Goal: Task Accomplishment & Management: Manage account settings

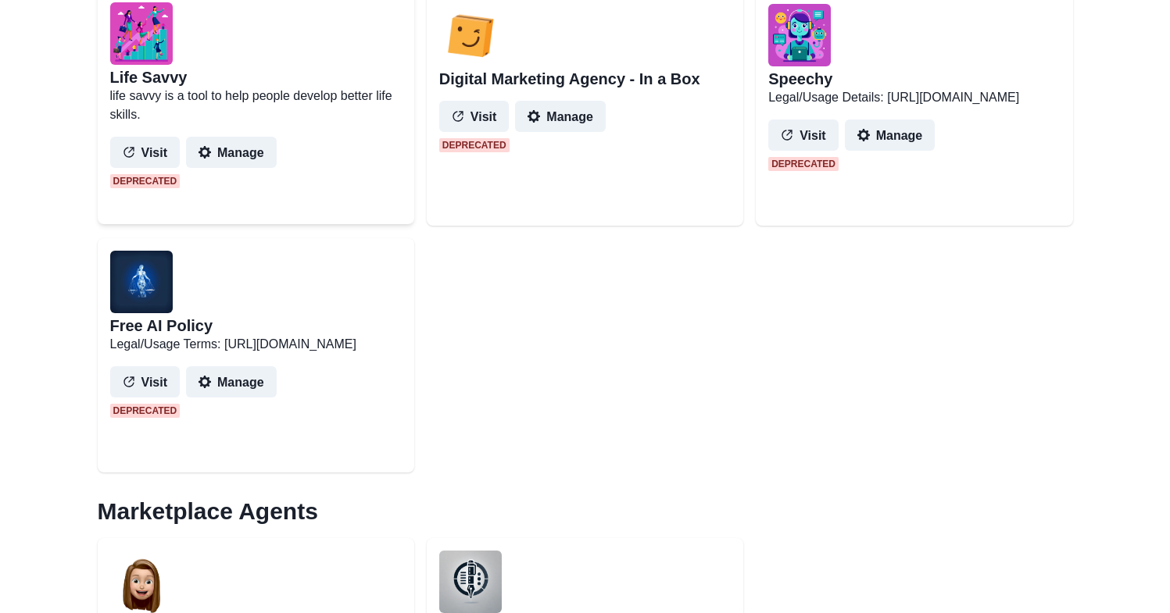
scroll to position [355, 0]
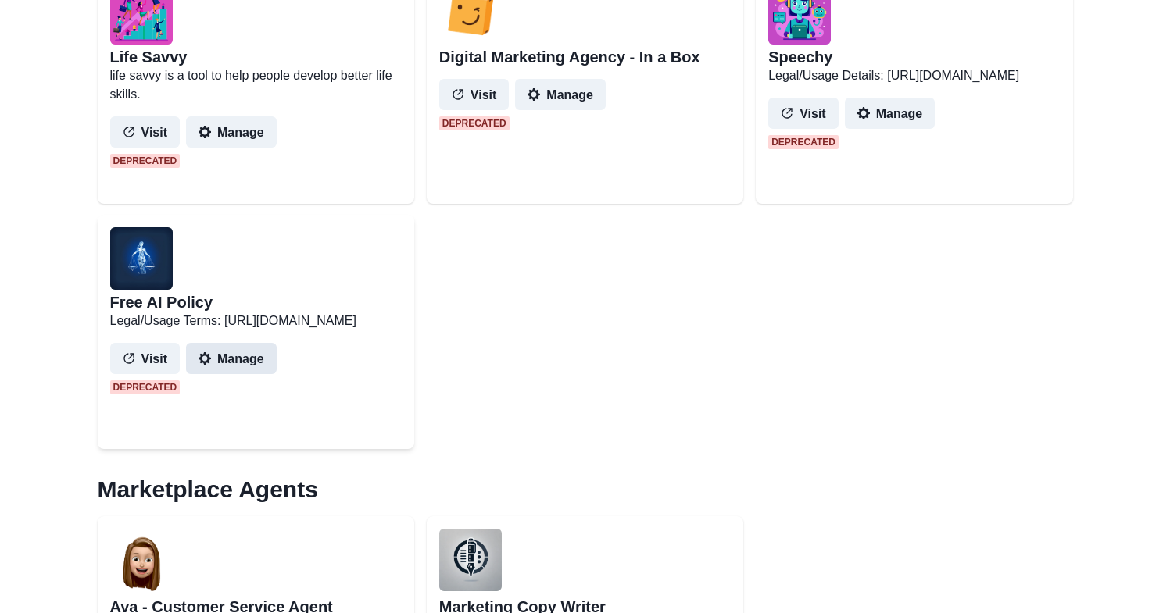
click at [236, 374] on button "Manage" at bounding box center [231, 358] width 91 height 31
select select "********"
select select "*******"
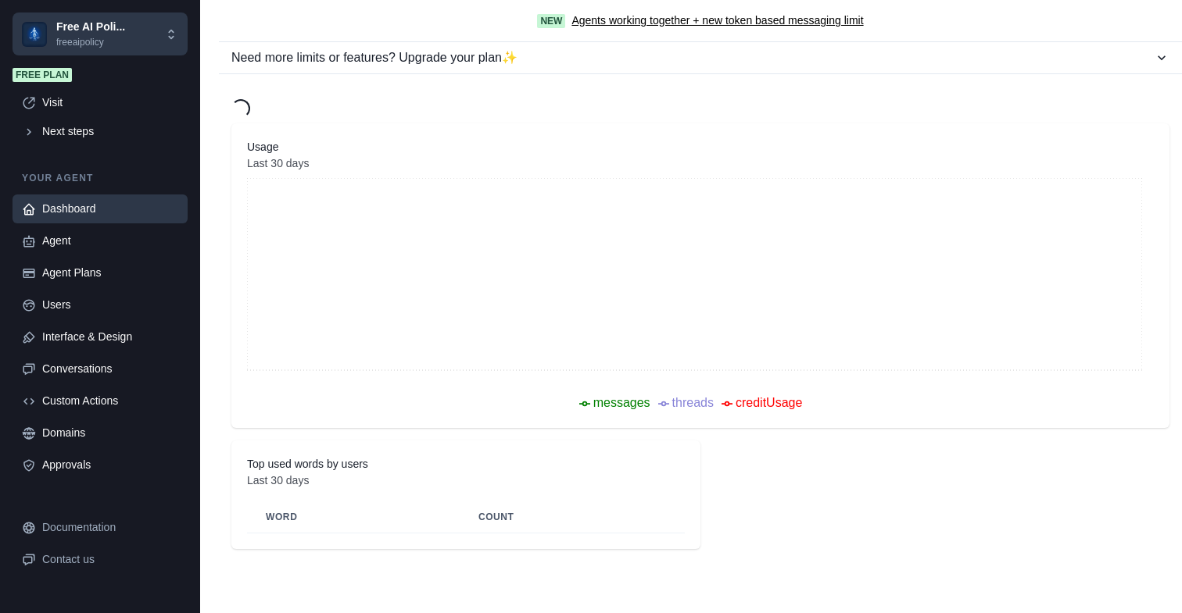
type textarea "**********"
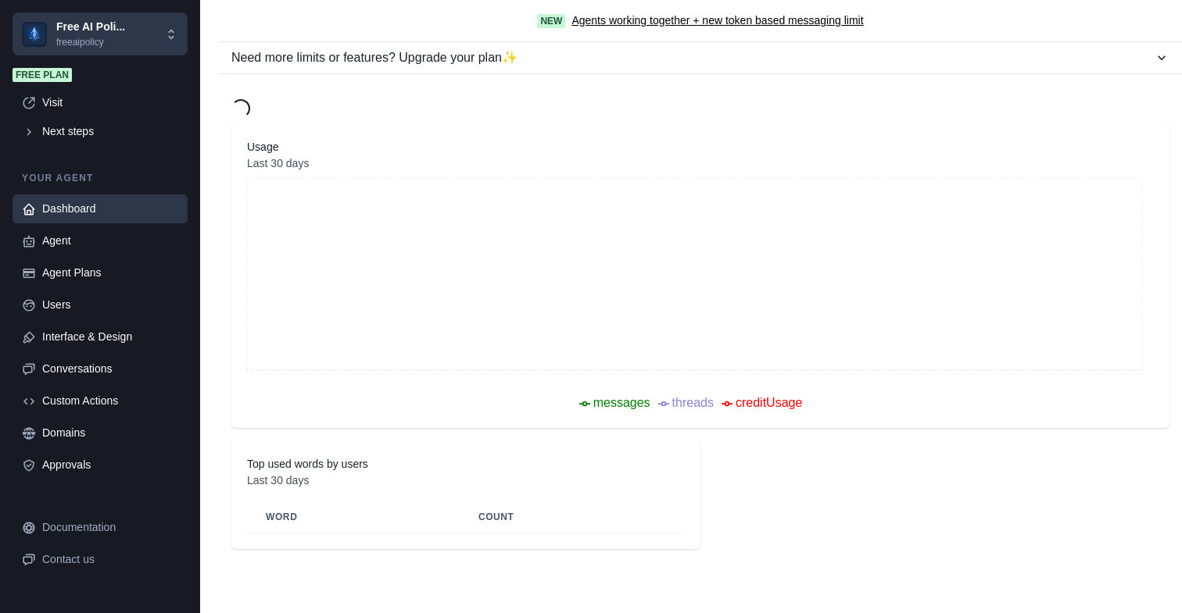
type textarea "**********"
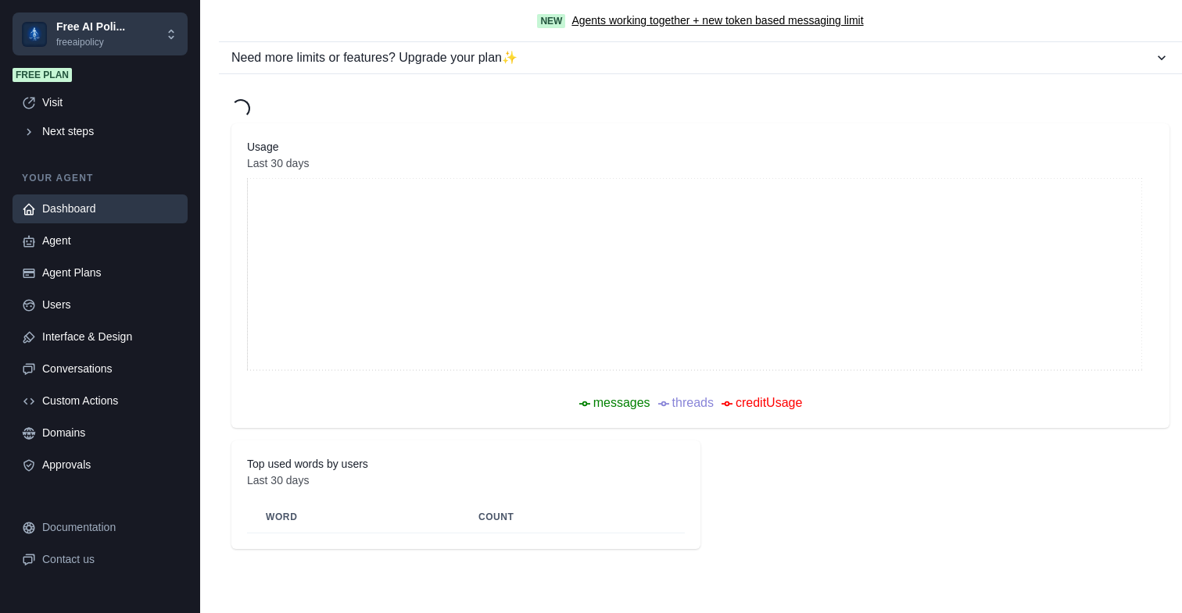
type textarea "**********"
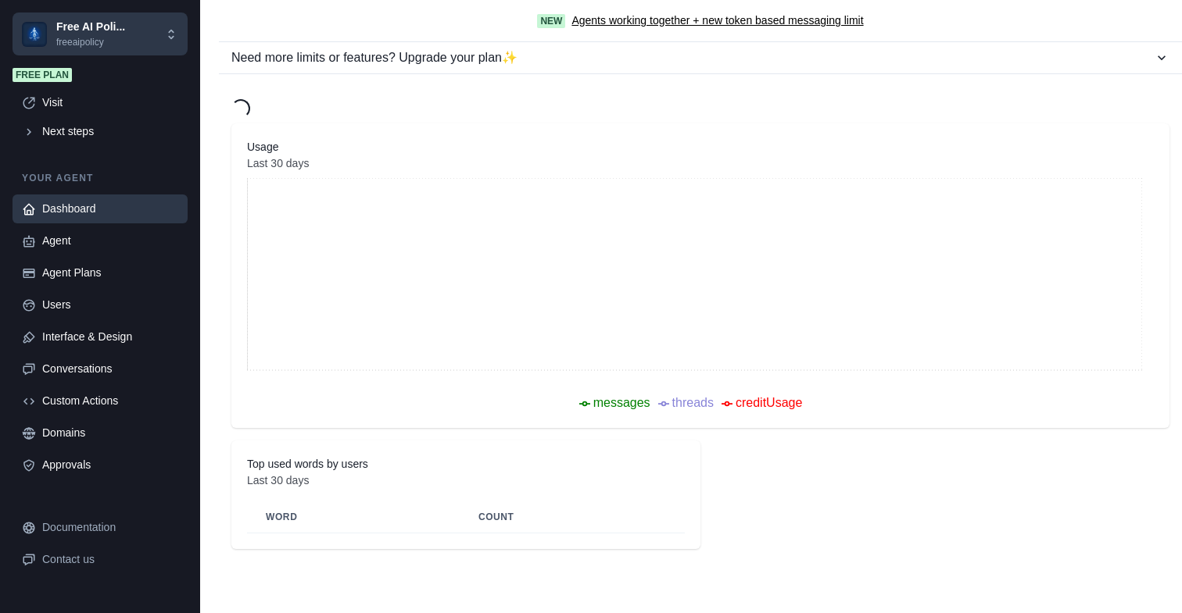
type textarea "**********"
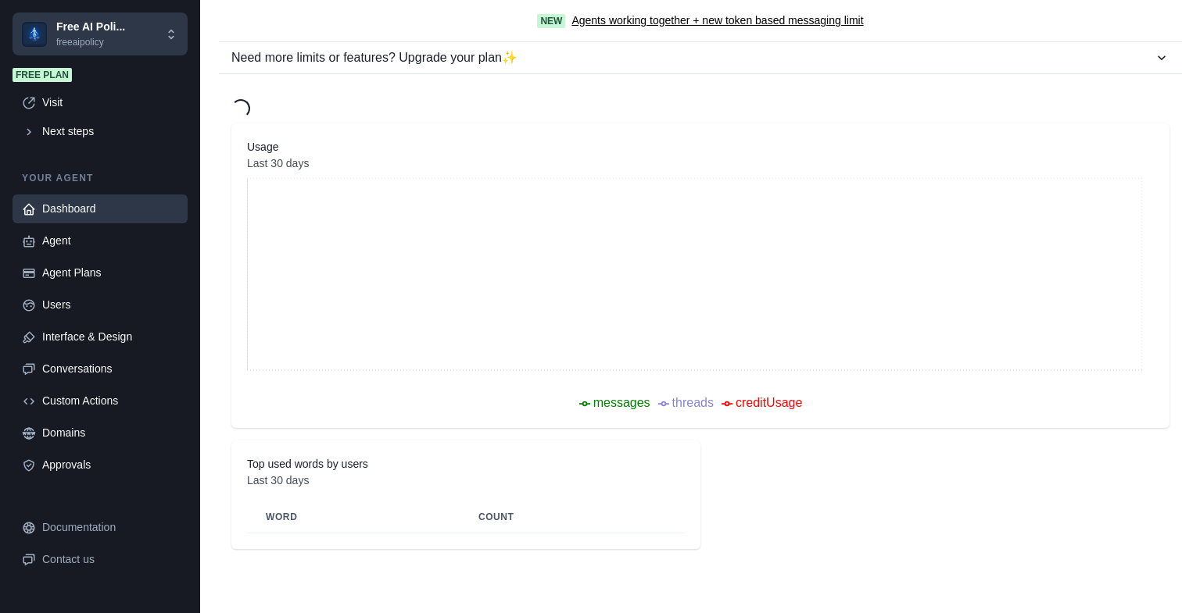
type textarea "**********"
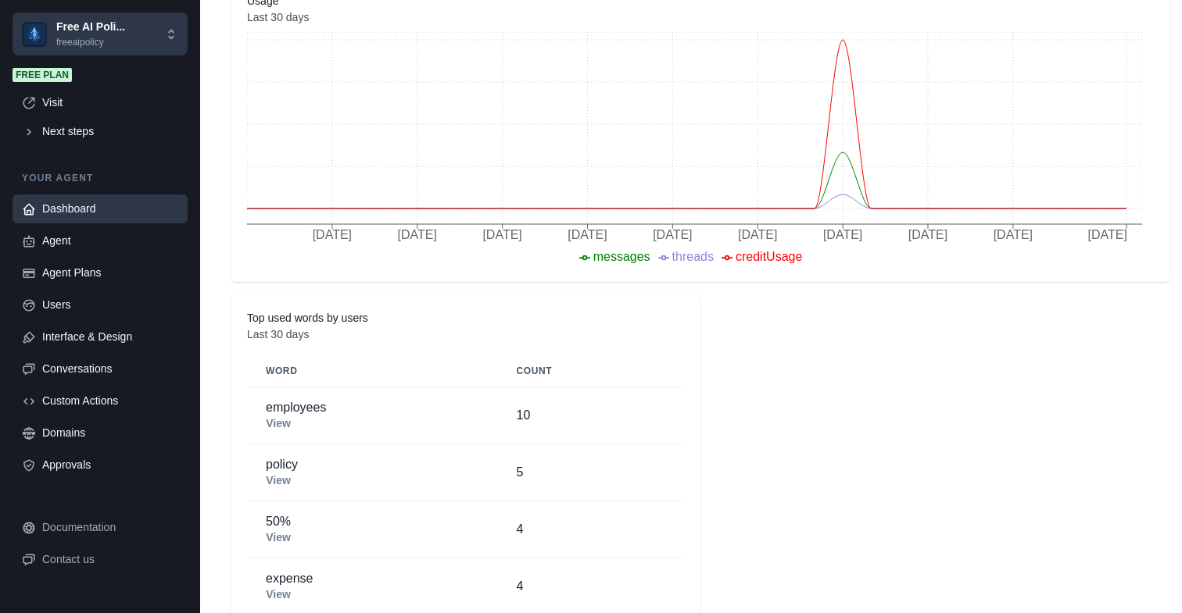
scroll to position [360, 0]
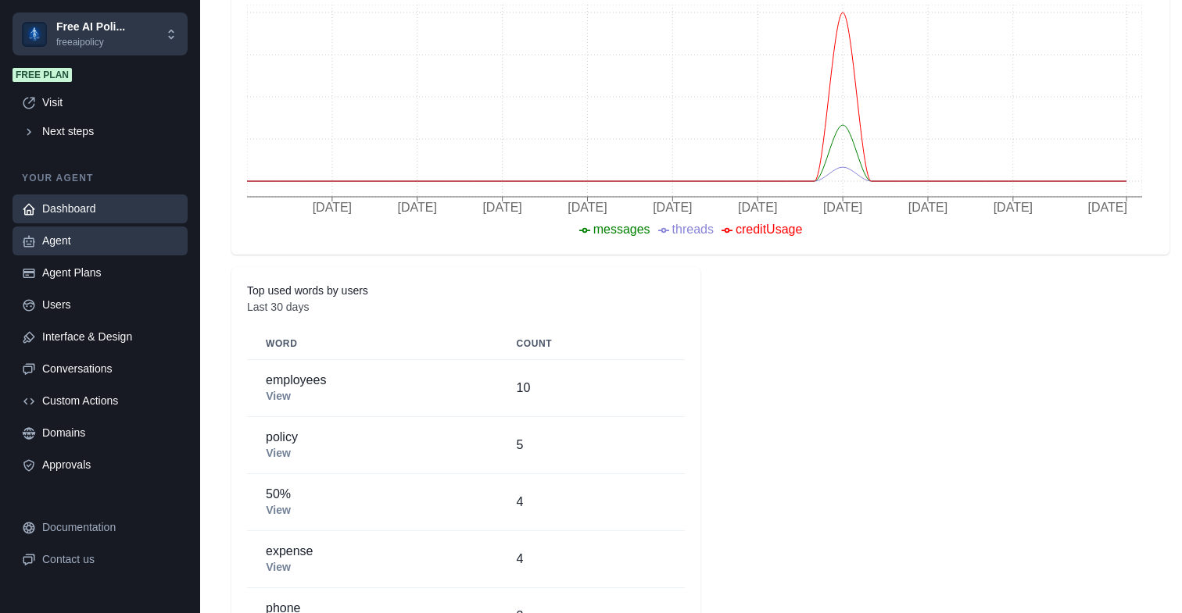
click at [91, 245] on div "Agent" at bounding box center [110, 241] width 136 height 16
type textarea "**********"
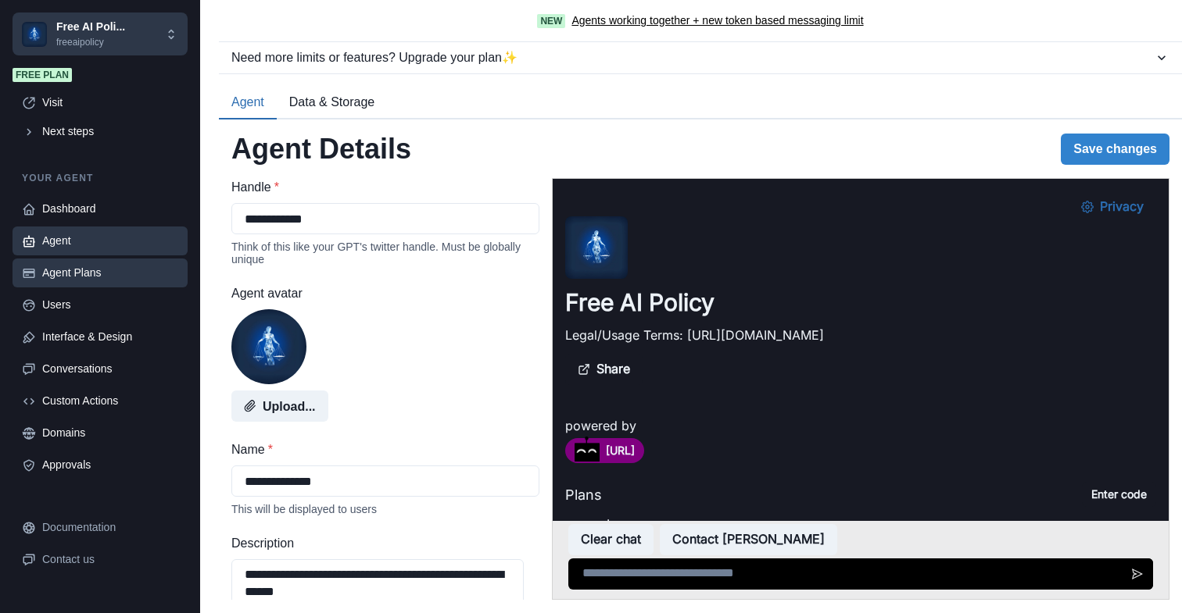
click at [86, 276] on div "Agent Plans" at bounding box center [110, 273] width 136 height 16
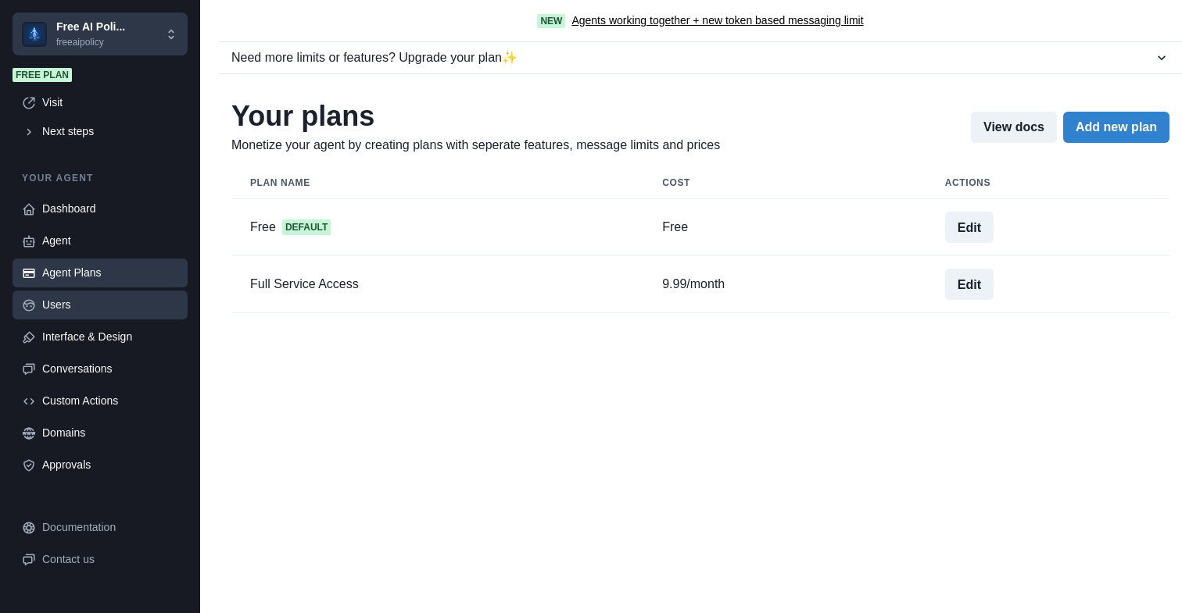
click at [77, 302] on div "Users" at bounding box center [110, 305] width 136 height 16
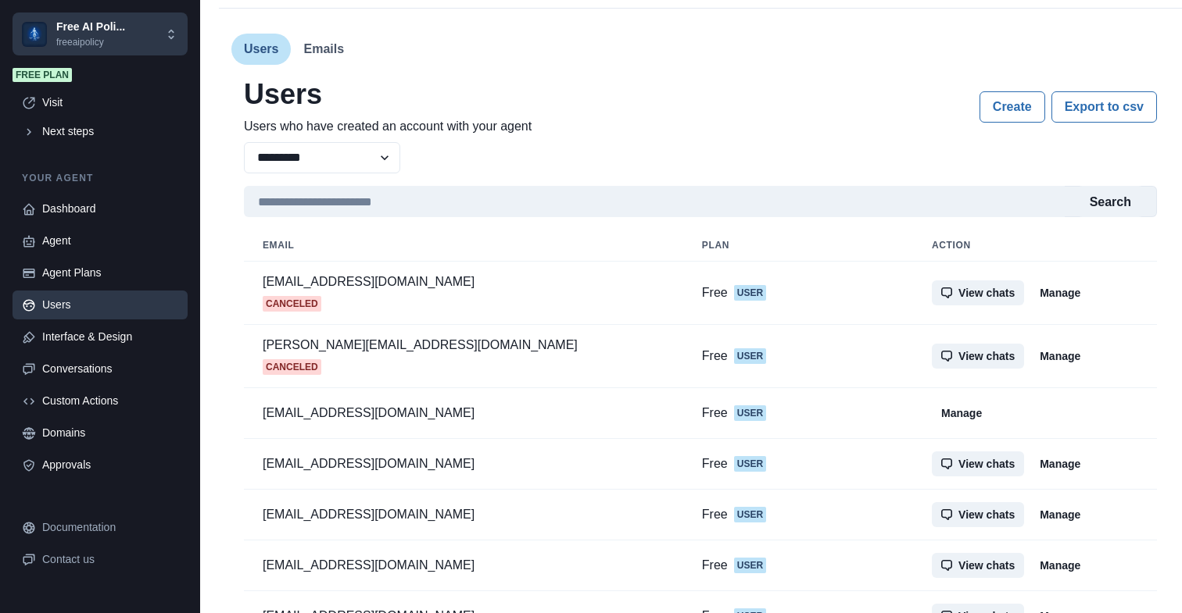
scroll to position [67, 0]
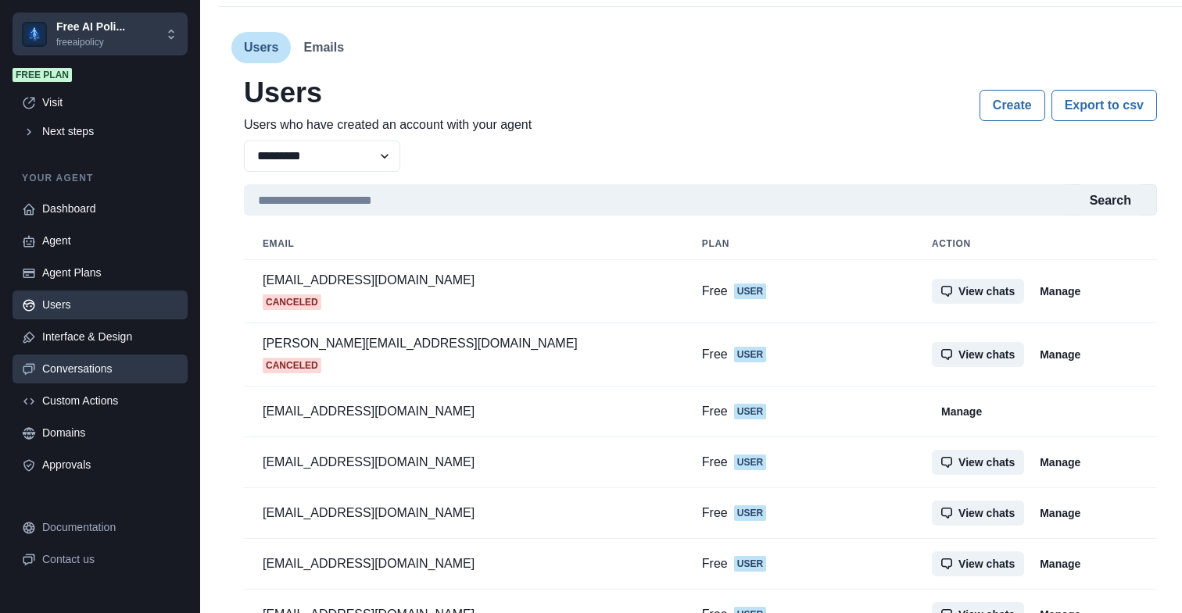
click at [73, 376] on div "Conversations" at bounding box center [110, 369] width 136 height 16
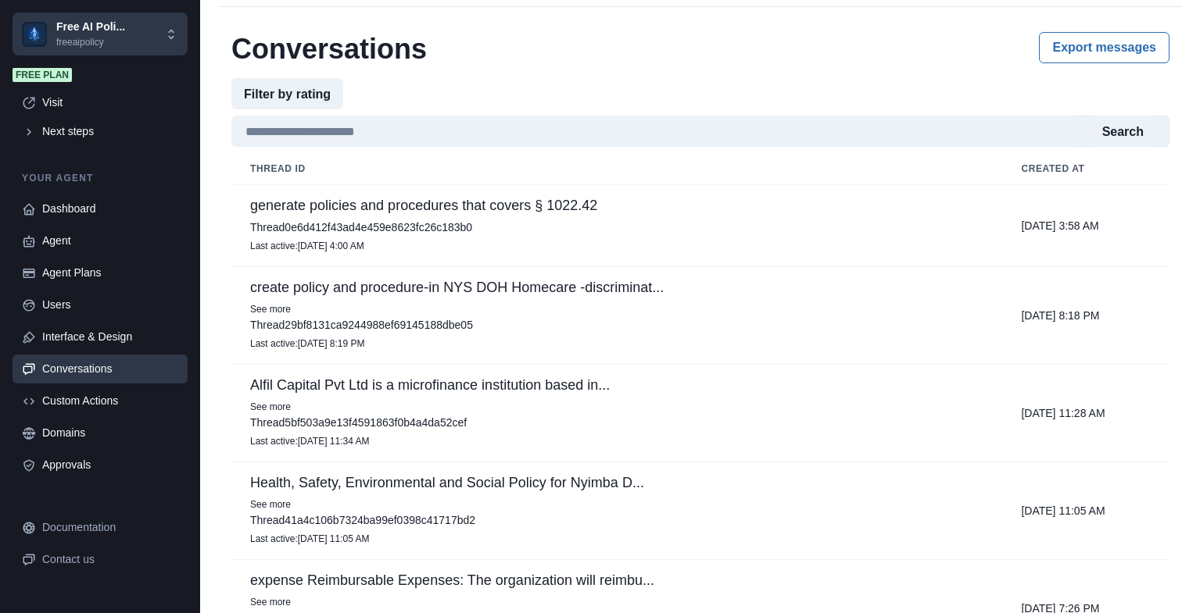
click at [420, 206] on p "generate policies and procedures that covers § 1022.42" at bounding box center [616, 206] width 733 height 16
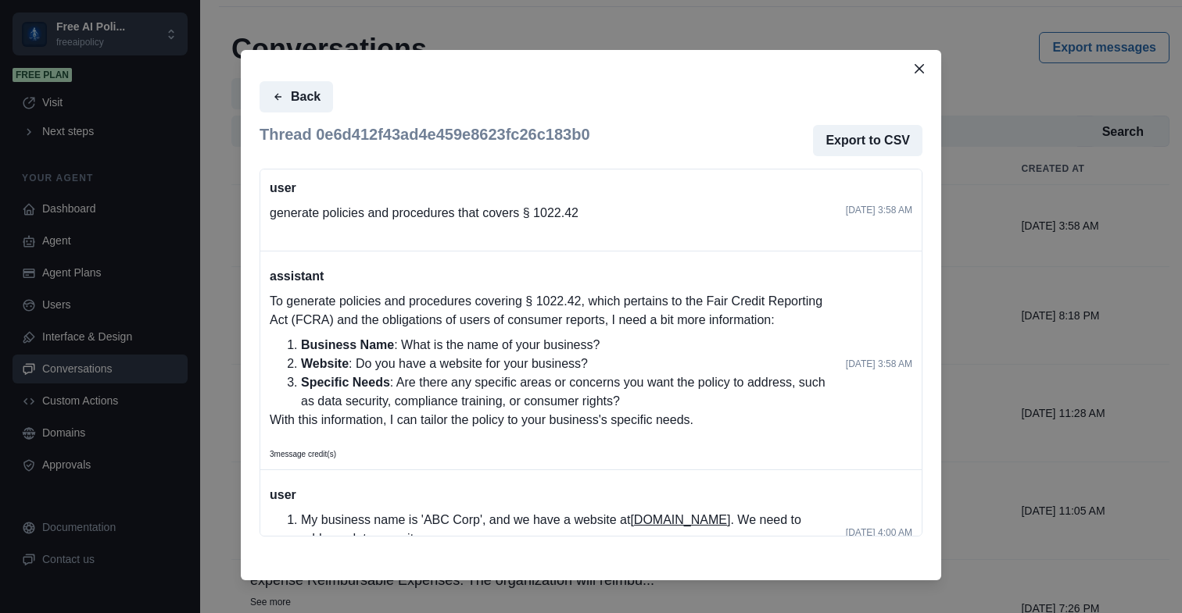
click at [989, 319] on div "Back Thread 0e6d412f43ad4e459e8623fc26c183b0 Export to CSV user generate polici…" at bounding box center [591, 306] width 1182 height 613
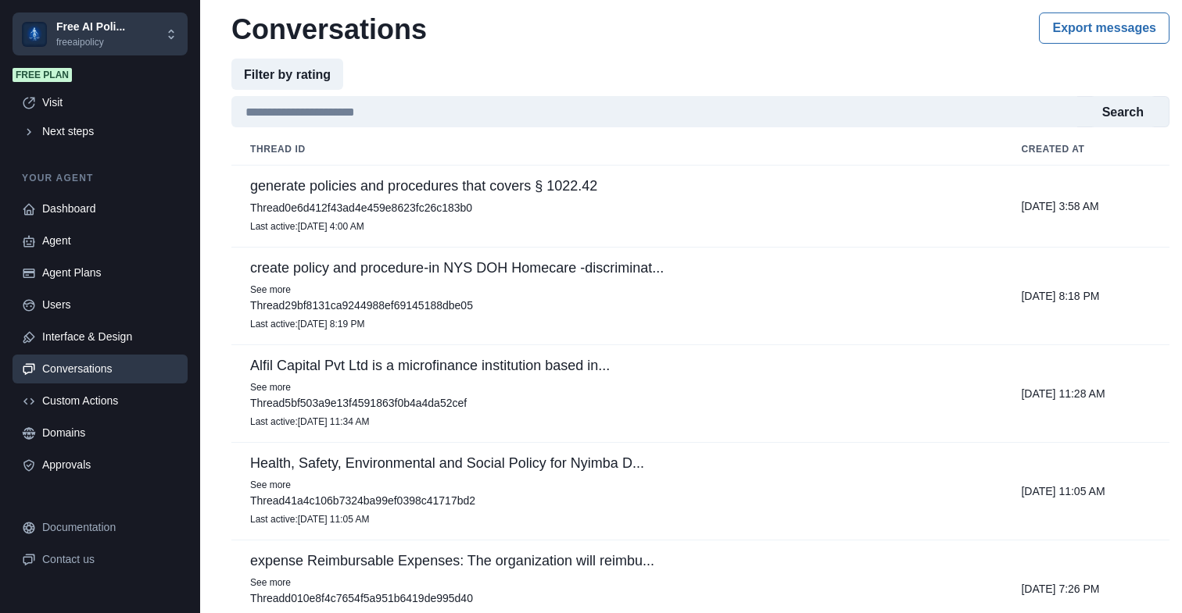
click at [535, 266] on p "create policy and procedure-in NYS DOH Homecare -discriminat..." at bounding box center [616, 268] width 733 height 16
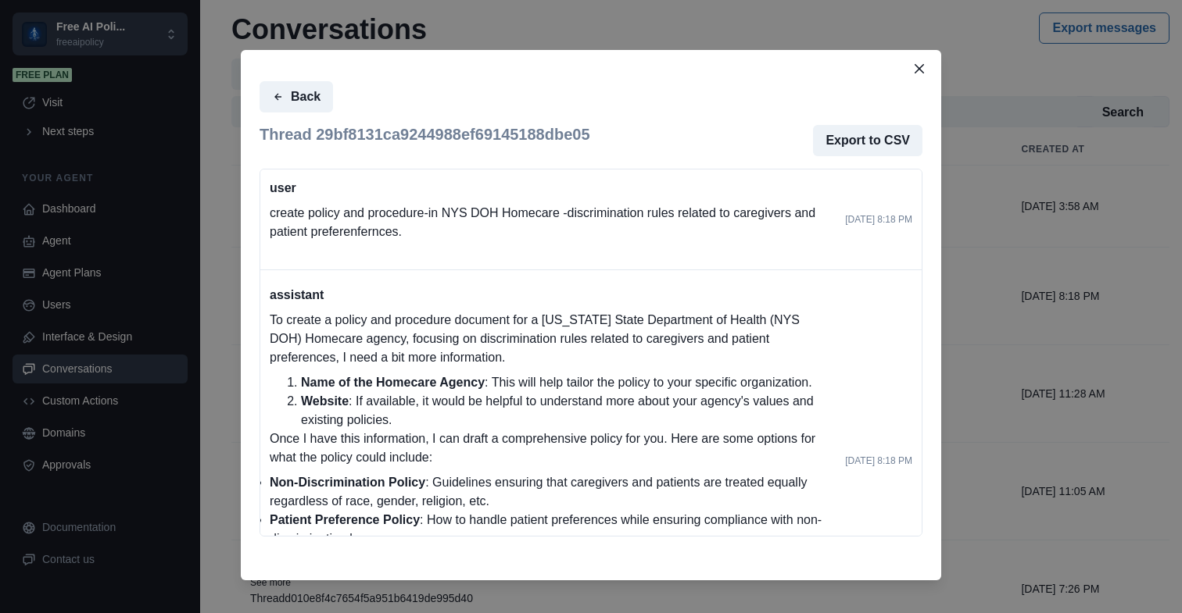
click at [199, 262] on div "Back Thread 29bf8131ca9244988ef69145188dbe05 Export to CSV user create policy a…" at bounding box center [591, 306] width 1182 height 613
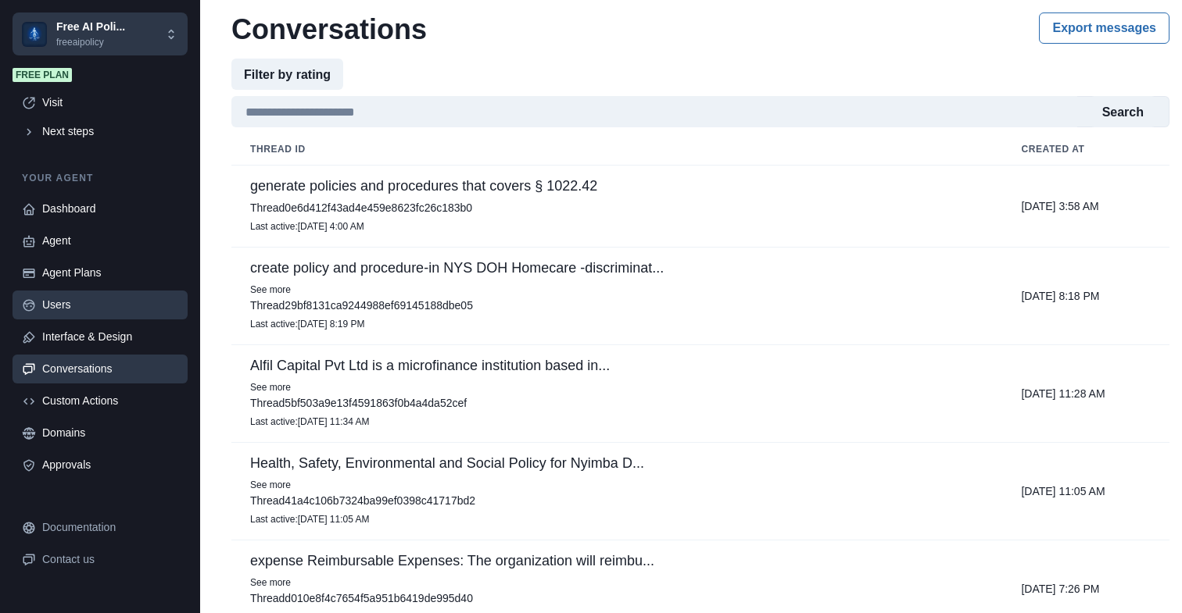
click at [82, 304] on div "Users" at bounding box center [110, 305] width 136 height 16
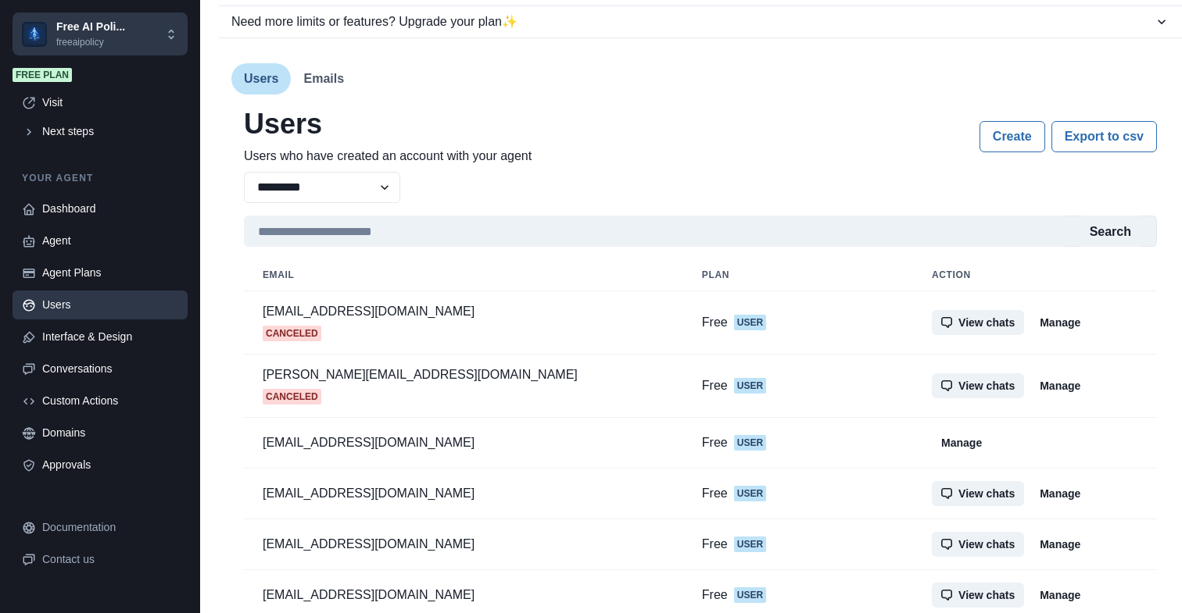
scroll to position [24, 0]
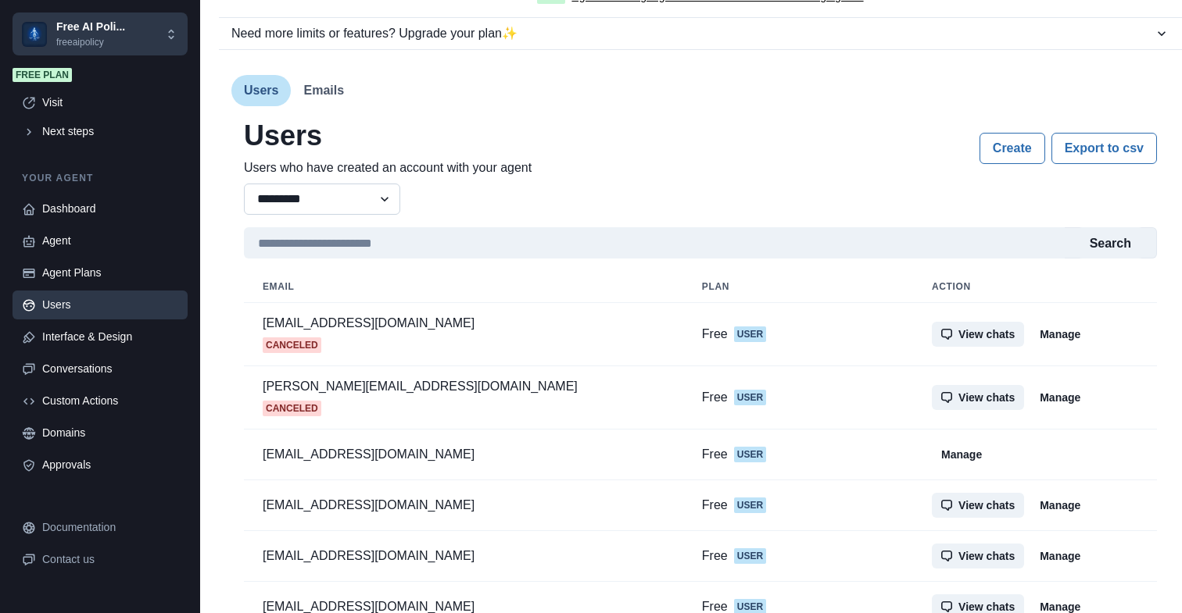
click at [385, 192] on select "**********" at bounding box center [322, 199] width 156 height 31
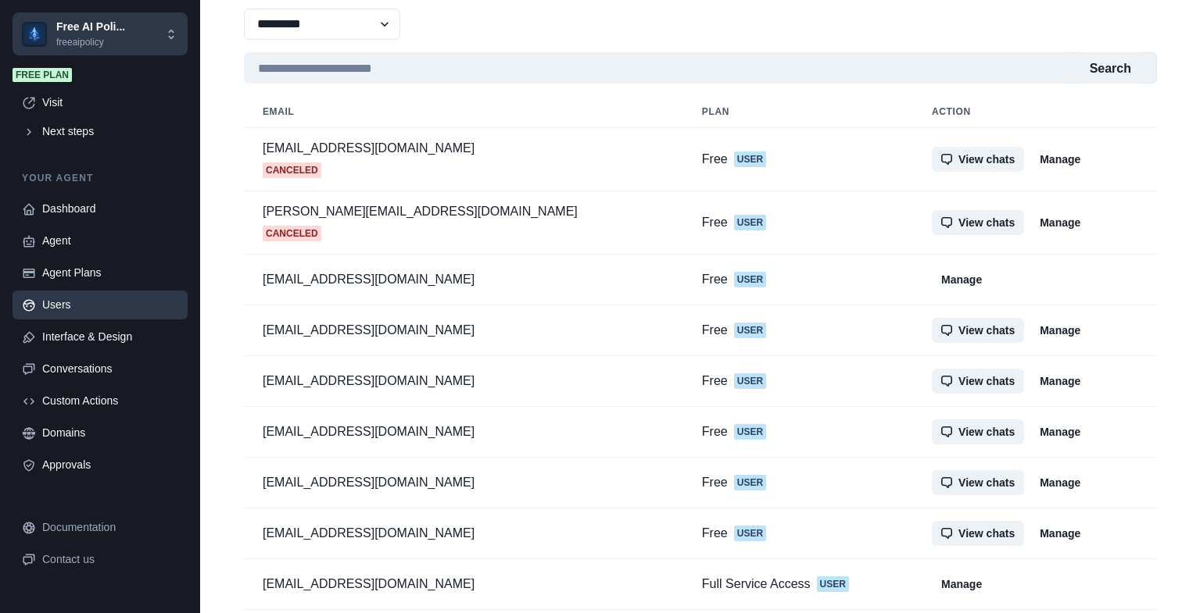
scroll to position [240, 0]
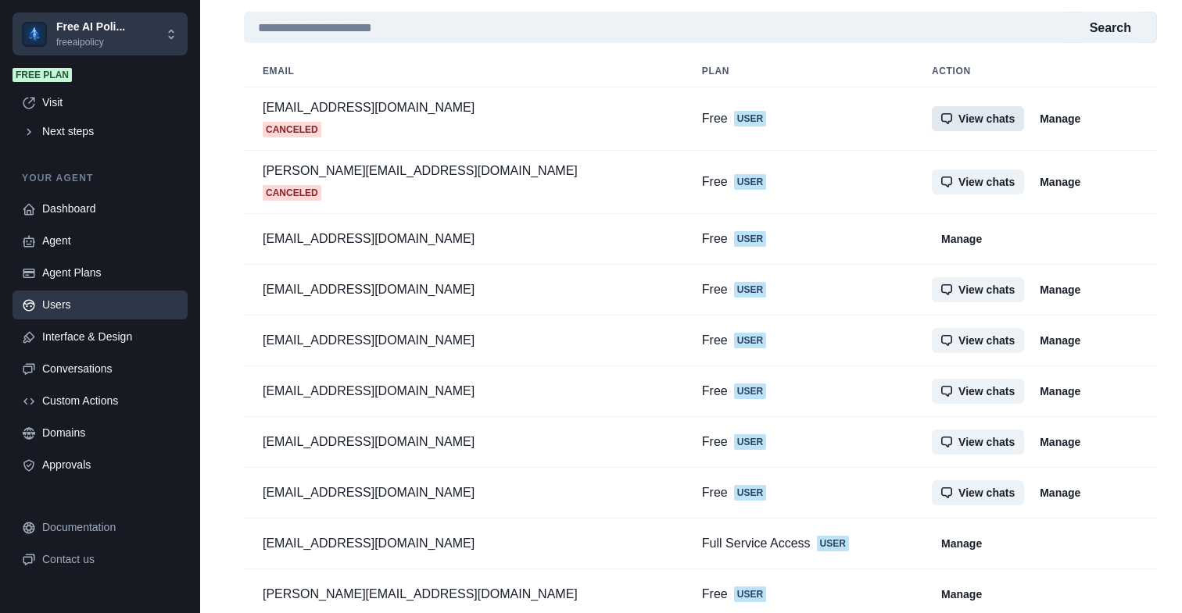
click at [932, 120] on button "View chats" at bounding box center [978, 118] width 92 height 25
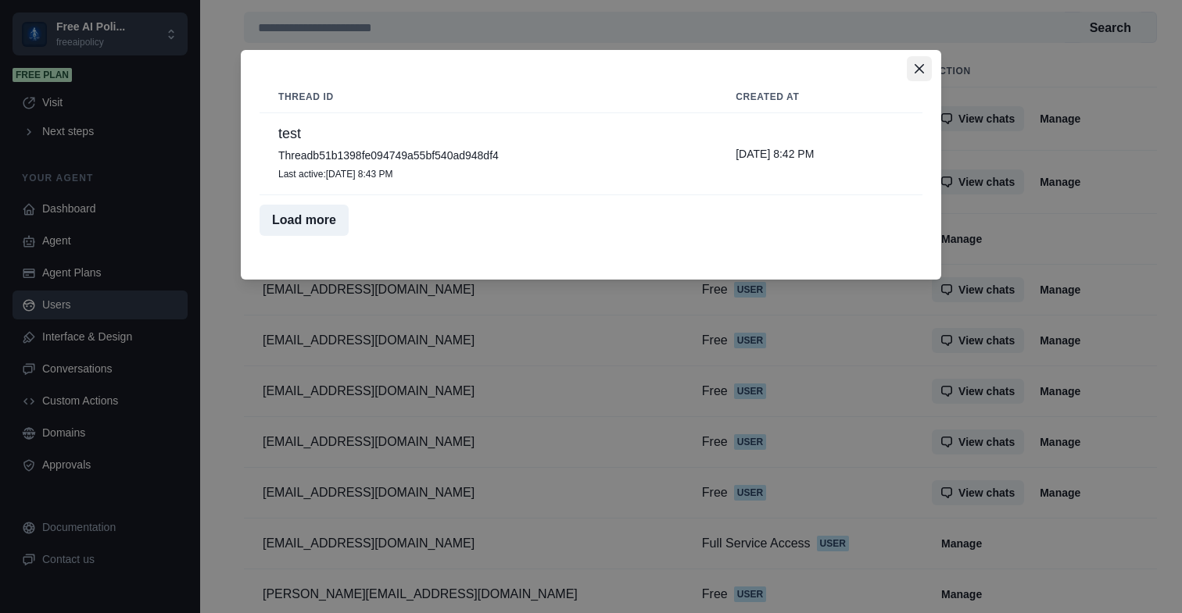
click at [928, 68] on button "Close" at bounding box center [919, 68] width 25 height 25
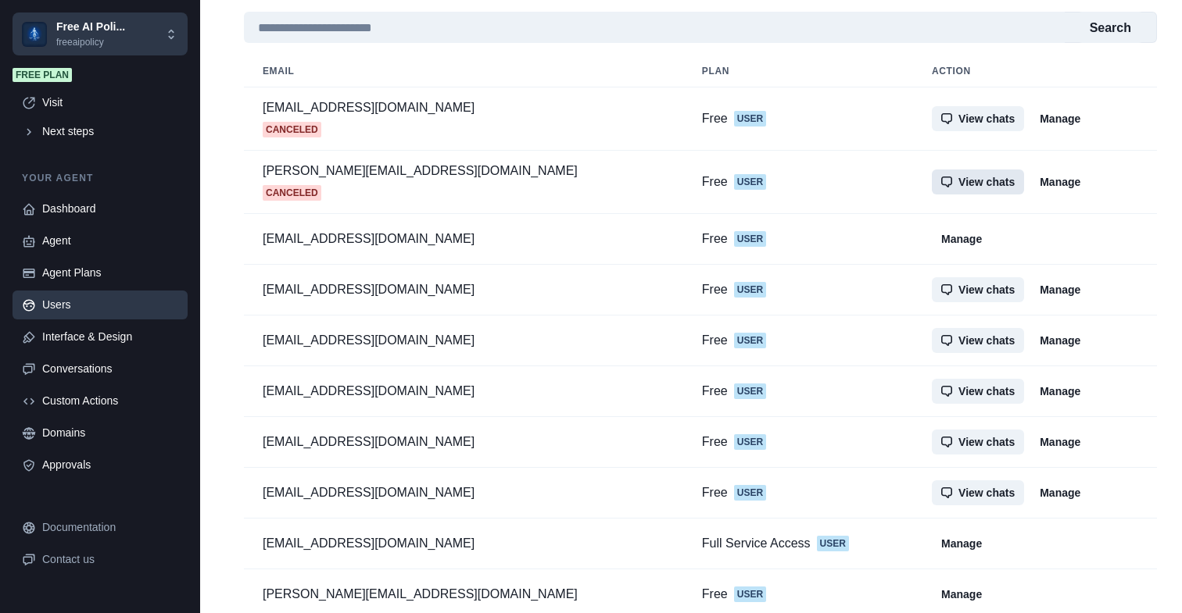
click at [932, 177] on button "View chats" at bounding box center [978, 182] width 92 height 25
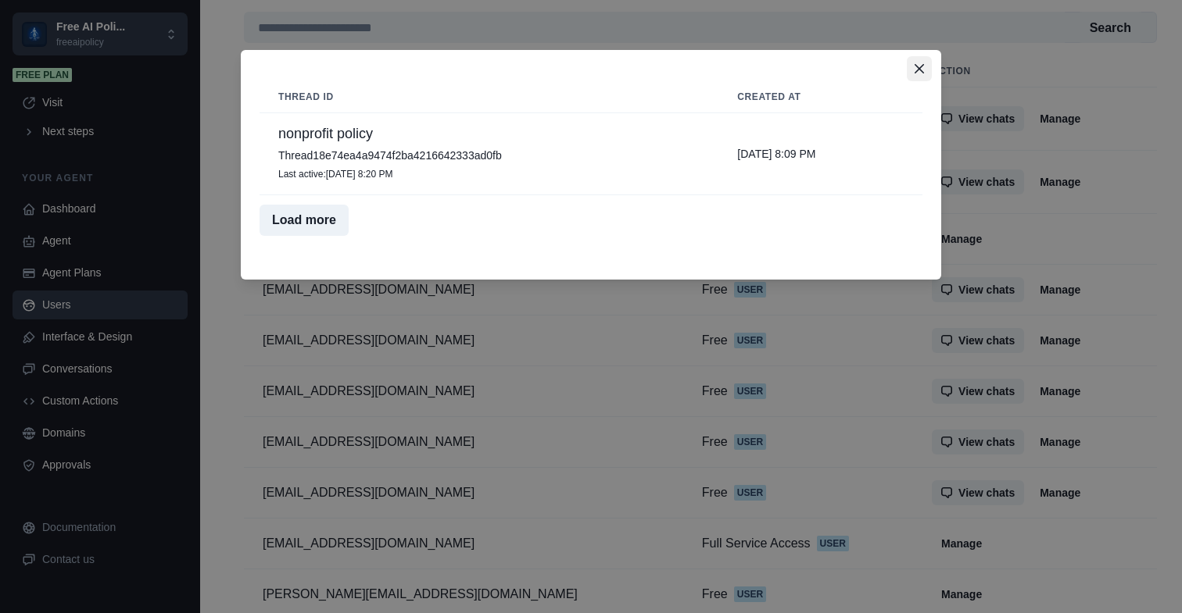
click at [925, 66] on button "Close" at bounding box center [919, 68] width 25 height 25
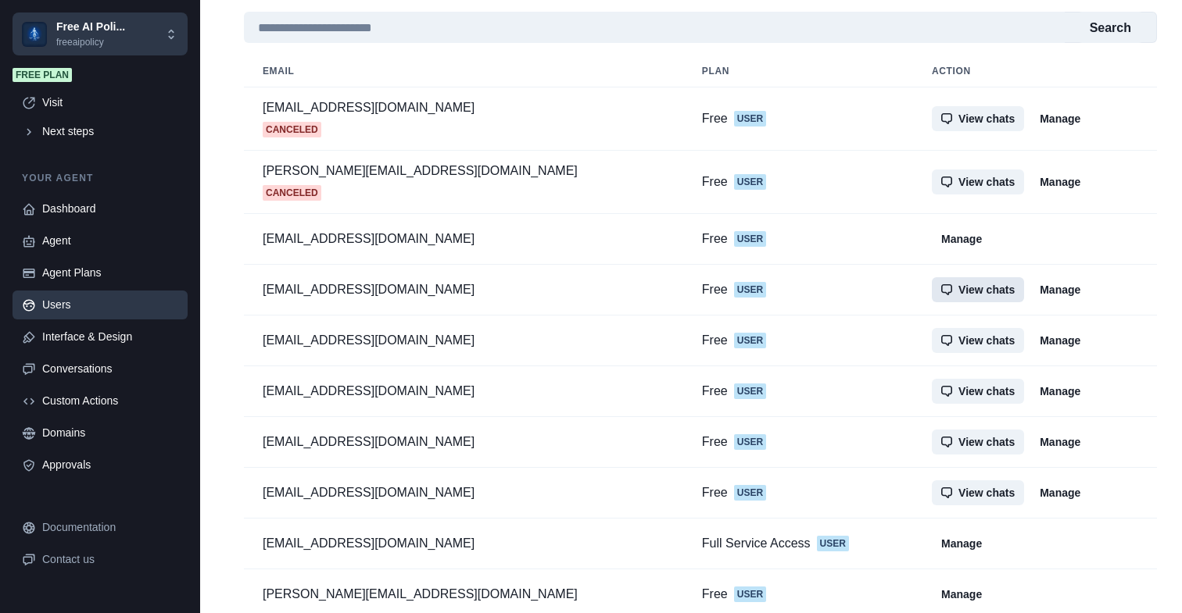
click at [932, 284] on button "View chats" at bounding box center [978, 289] width 92 height 25
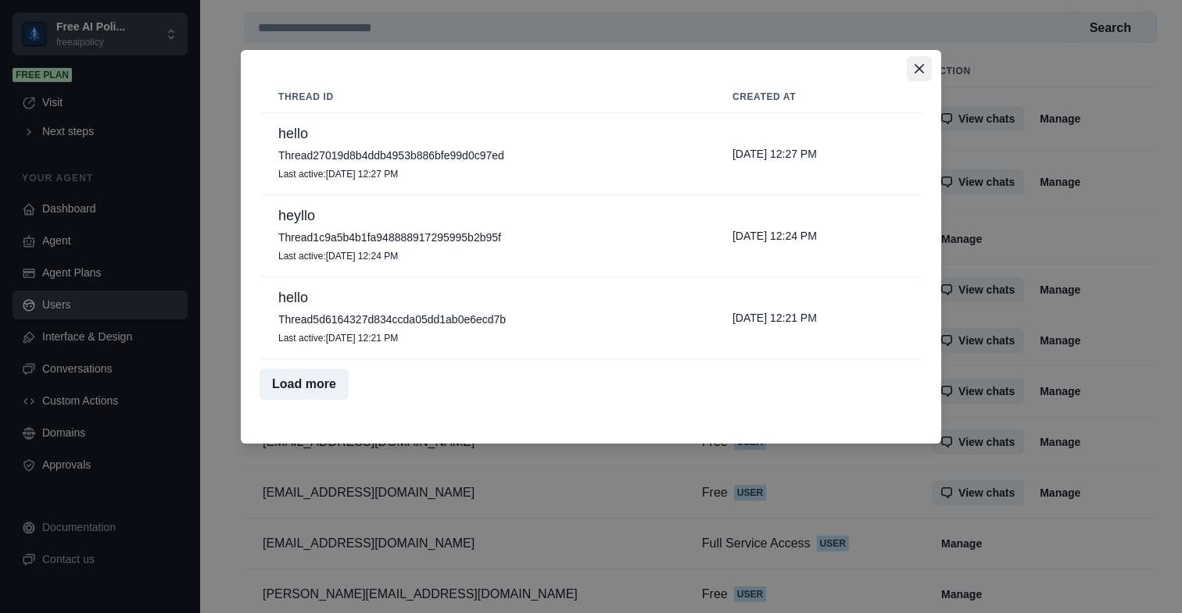
click at [924, 64] on button "Close" at bounding box center [919, 68] width 25 height 25
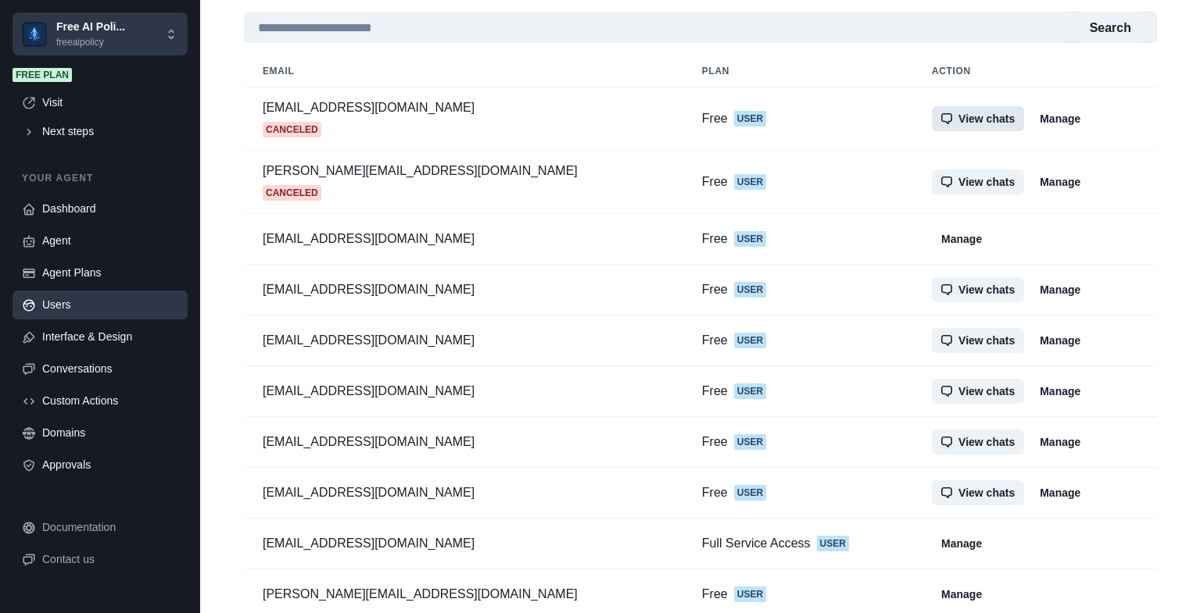
click at [932, 122] on button "View chats" at bounding box center [978, 118] width 92 height 25
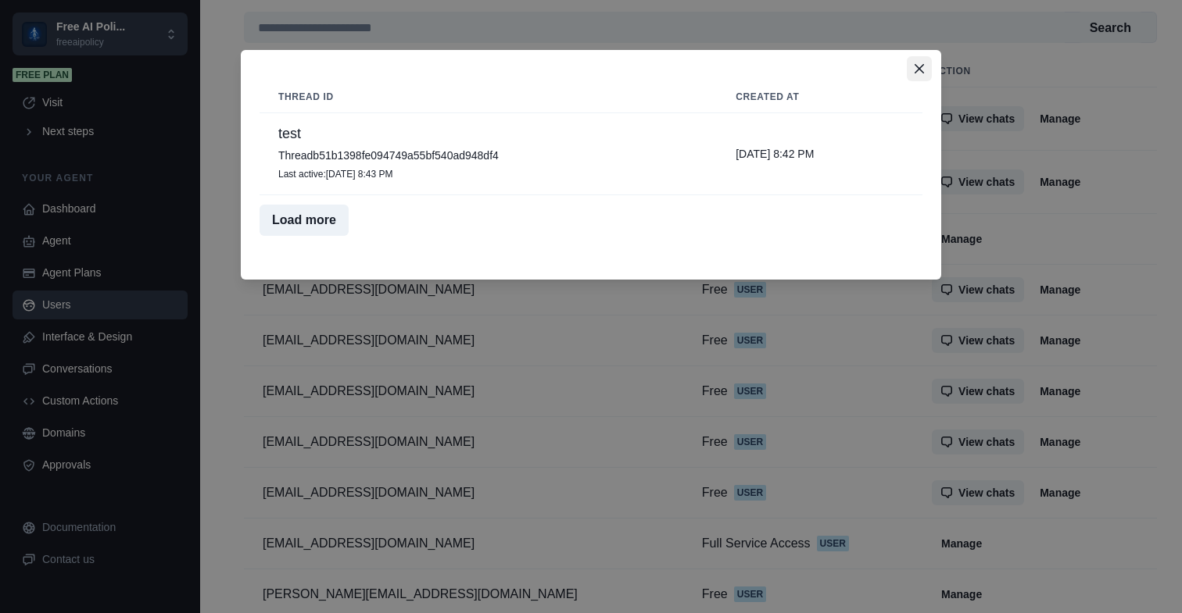
click at [920, 69] on icon "Close" at bounding box center [918, 68] width 9 height 9
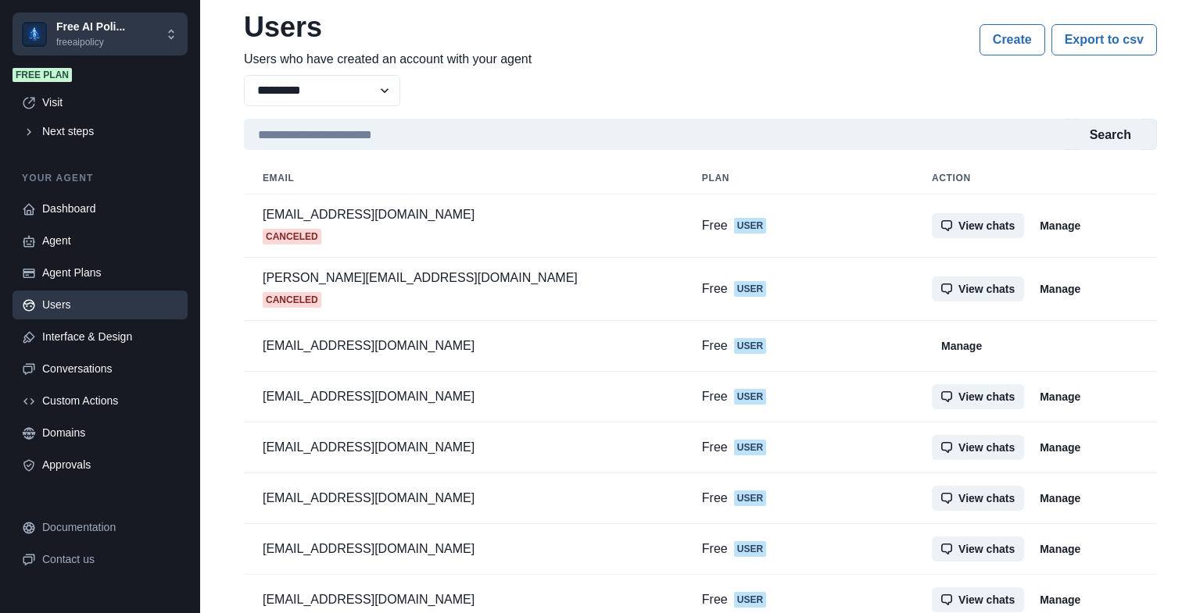
scroll to position [57, 0]
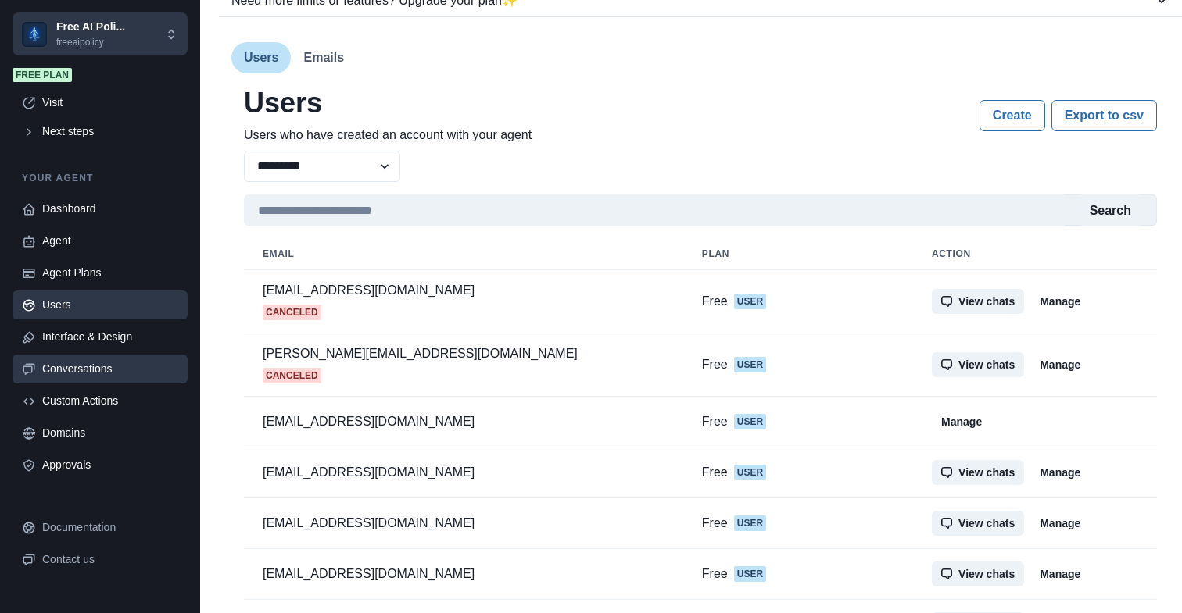
click at [75, 371] on div "Conversations" at bounding box center [110, 369] width 136 height 16
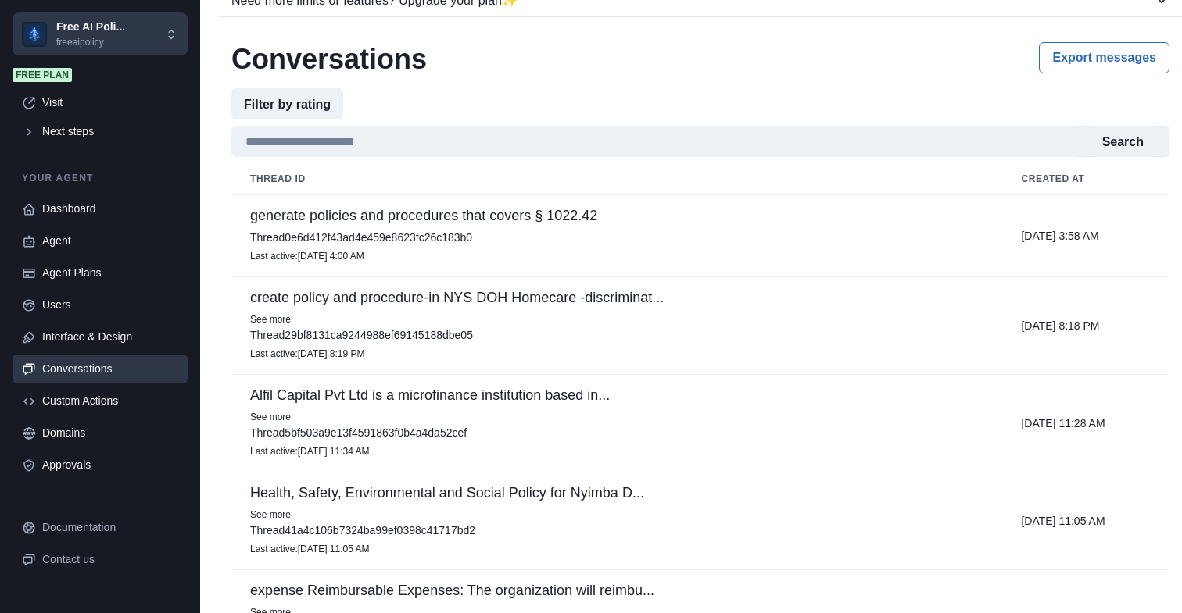
click at [574, 212] on p "generate policies and procedures that covers § 1022.42" at bounding box center [616, 216] width 733 height 16
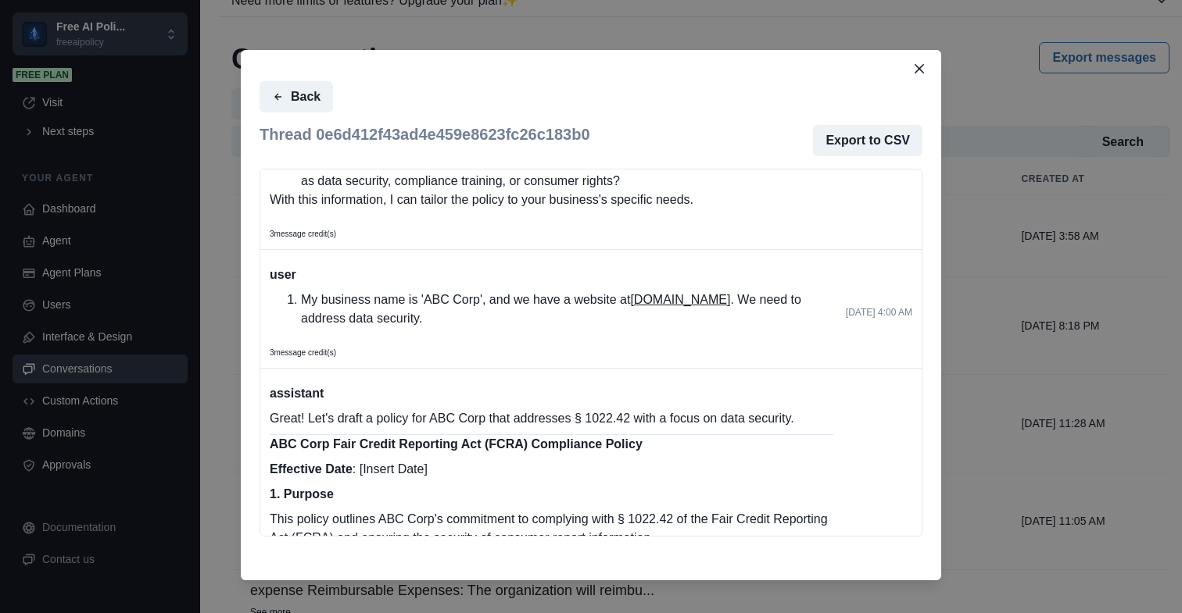
scroll to position [0, 0]
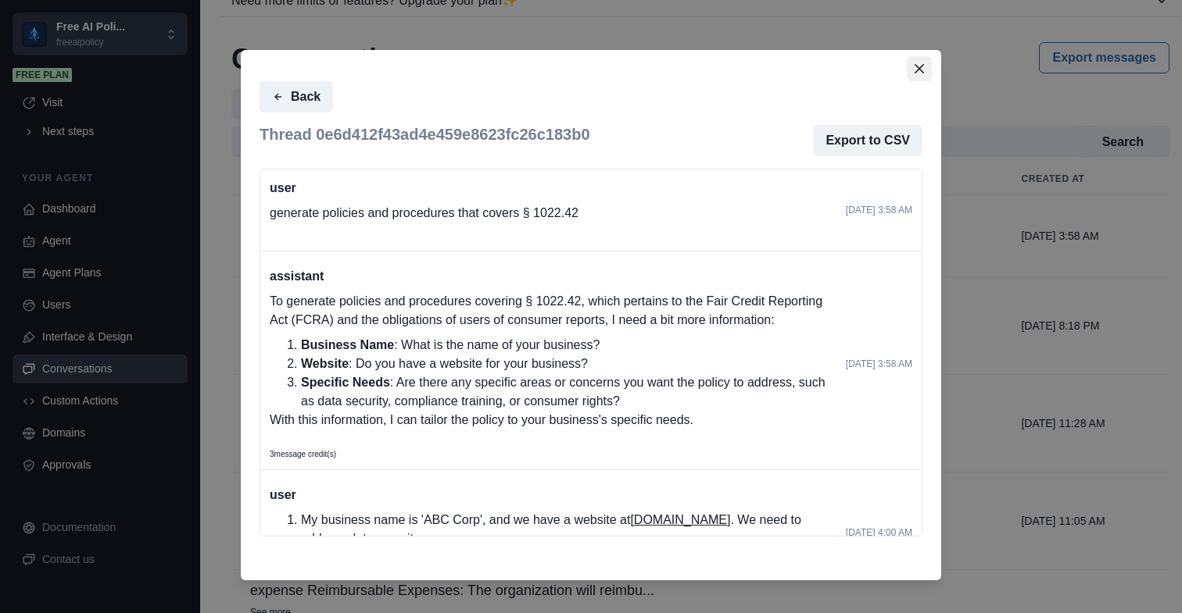
click at [911, 73] on button "Close" at bounding box center [919, 68] width 25 height 25
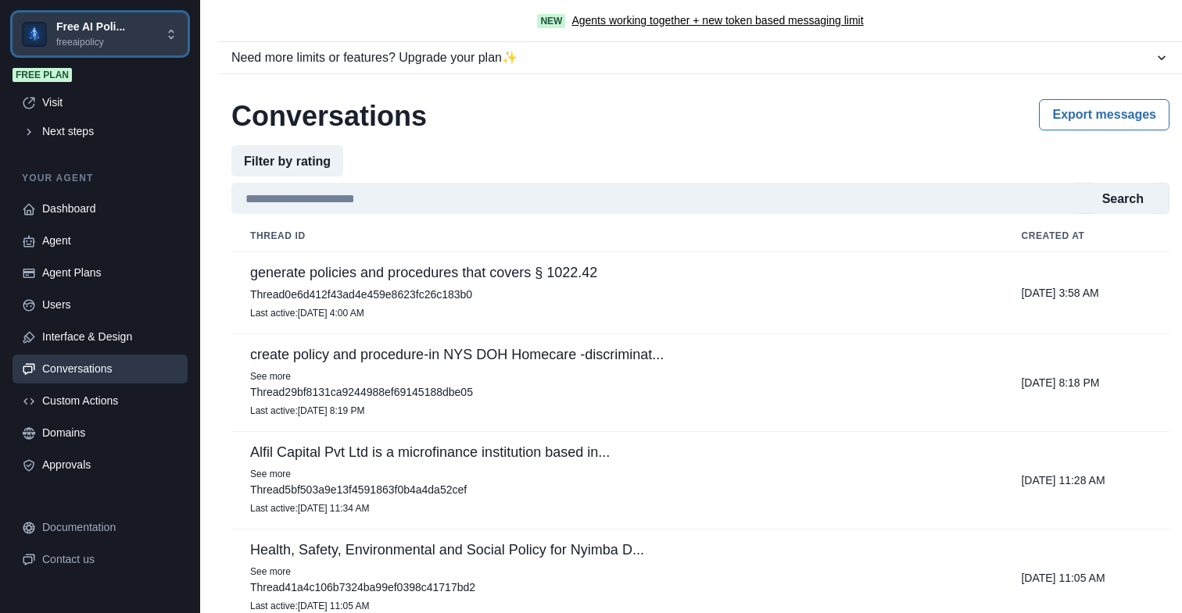
click at [114, 23] on p "Free AI Poli..." at bounding box center [90, 27] width 69 height 16
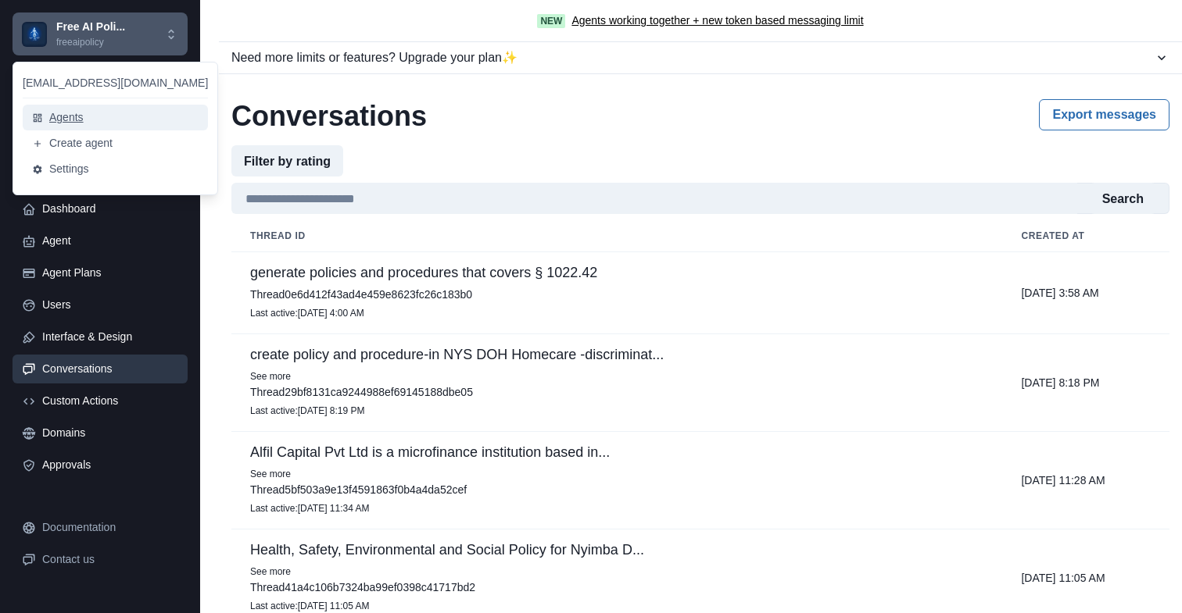
click at [93, 123] on button "Agents" at bounding box center [115, 118] width 185 height 26
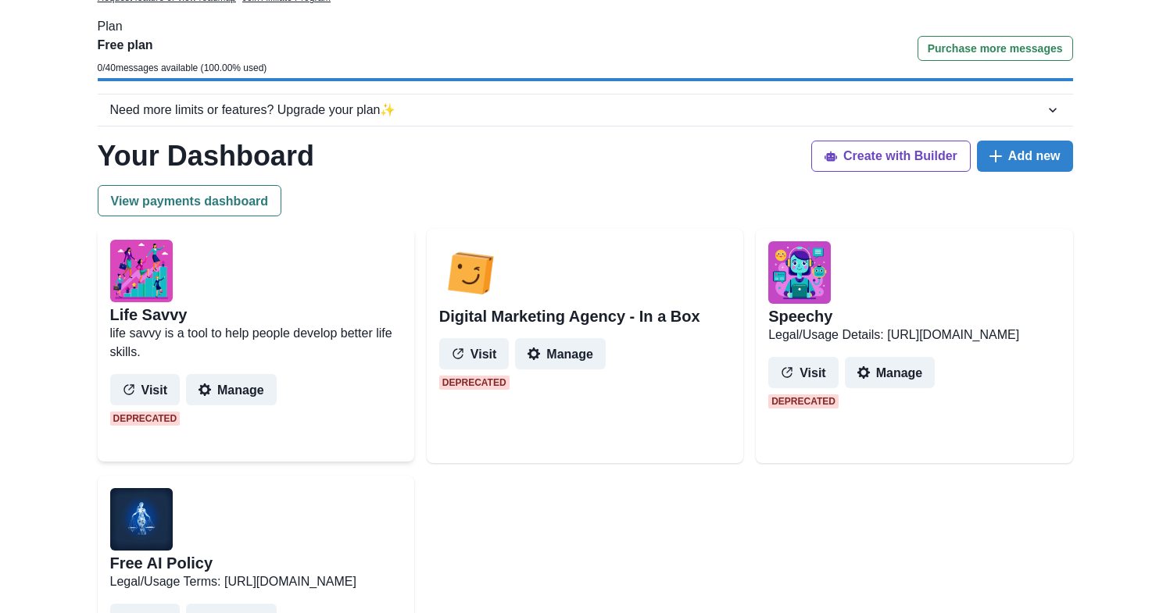
scroll to position [135, 0]
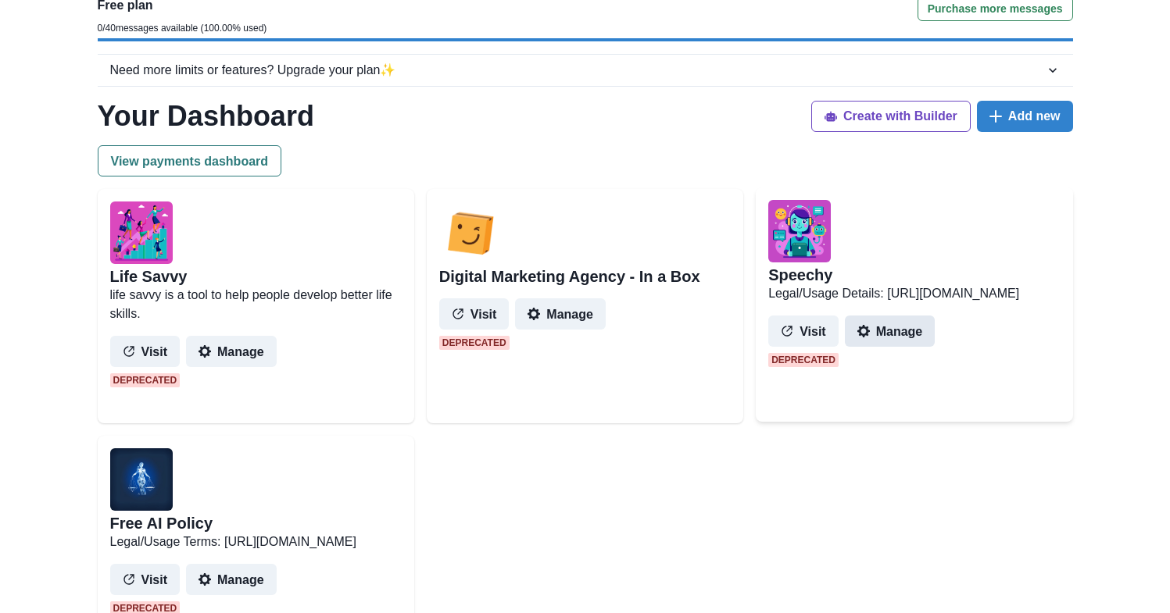
click at [893, 347] on button "Manage" at bounding box center [890, 331] width 91 height 31
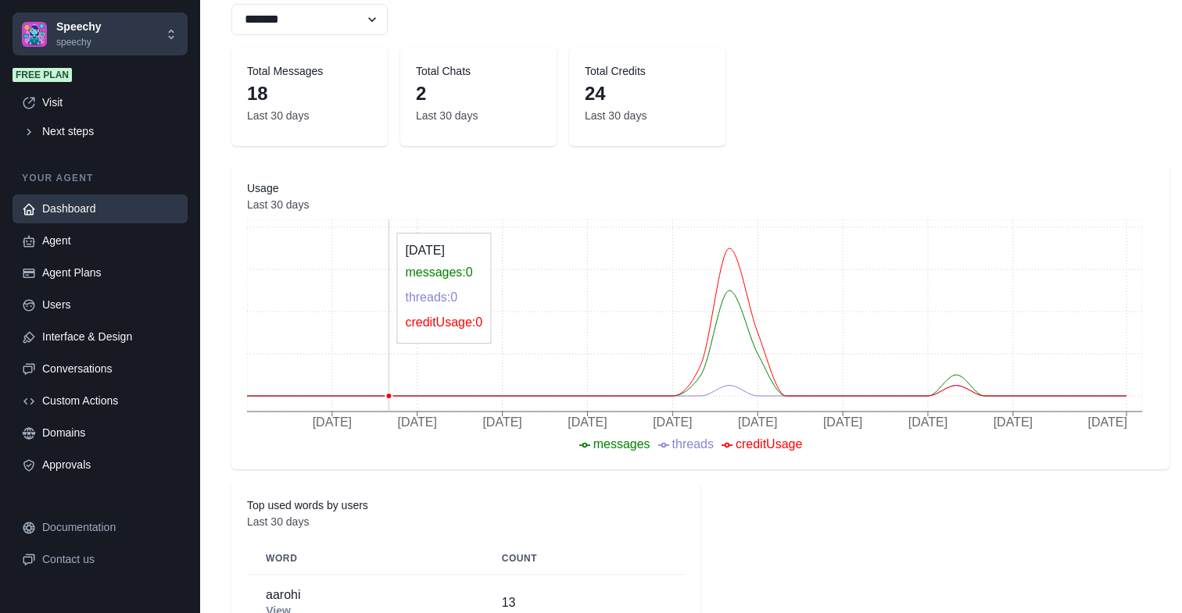
scroll to position [295, 0]
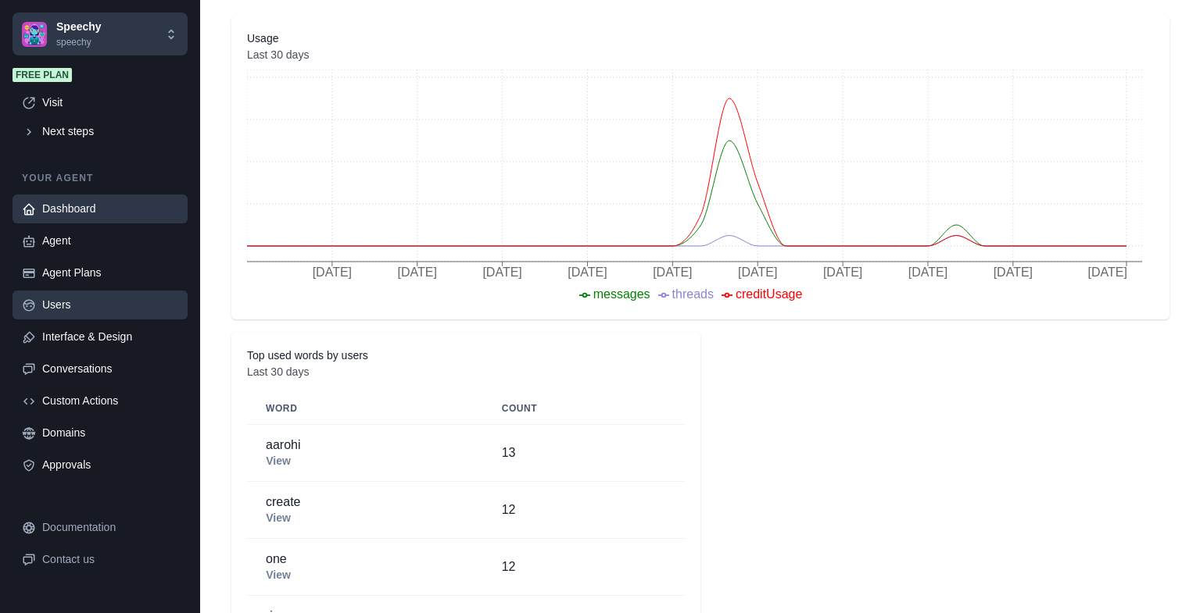
click at [77, 306] on div "Users" at bounding box center [110, 305] width 136 height 16
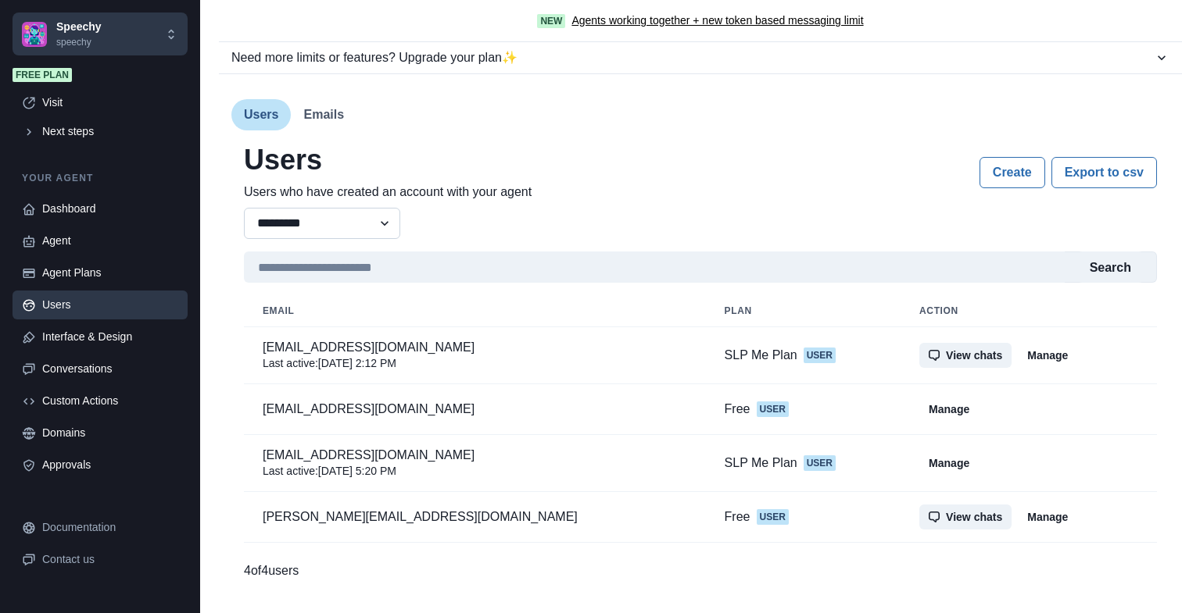
click at [295, 223] on select "**********" at bounding box center [322, 223] width 156 height 31
click at [244, 208] on select "**********" at bounding box center [322, 223] width 156 height 31
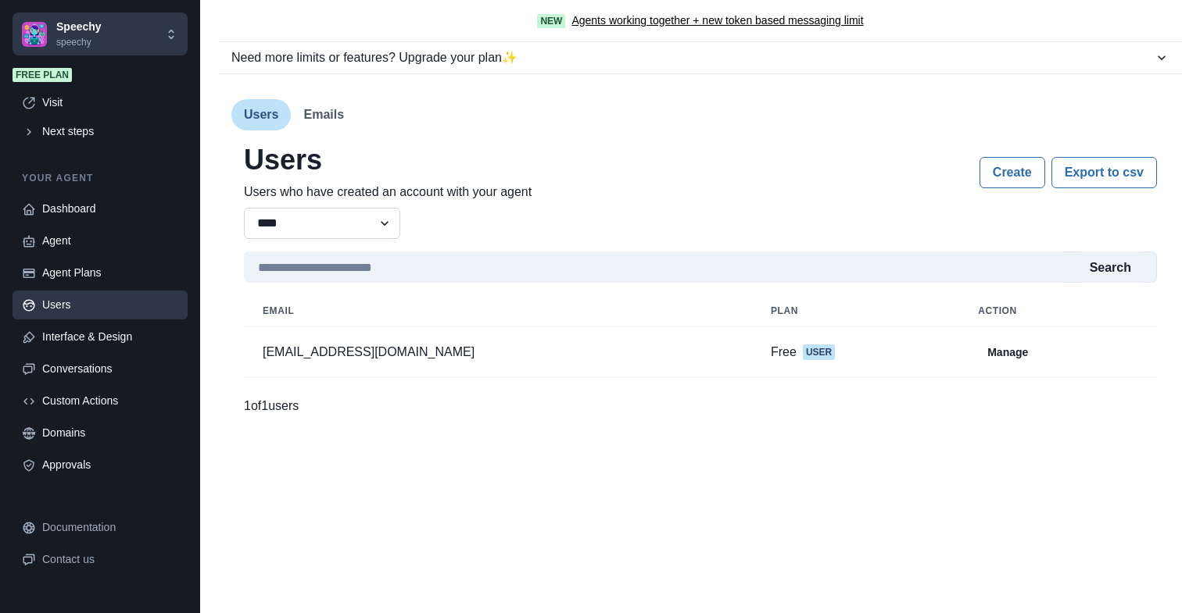
click at [345, 219] on select "**********" at bounding box center [322, 223] width 156 height 31
select select "*********"
click at [244, 208] on select "**********" at bounding box center [322, 223] width 156 height 31
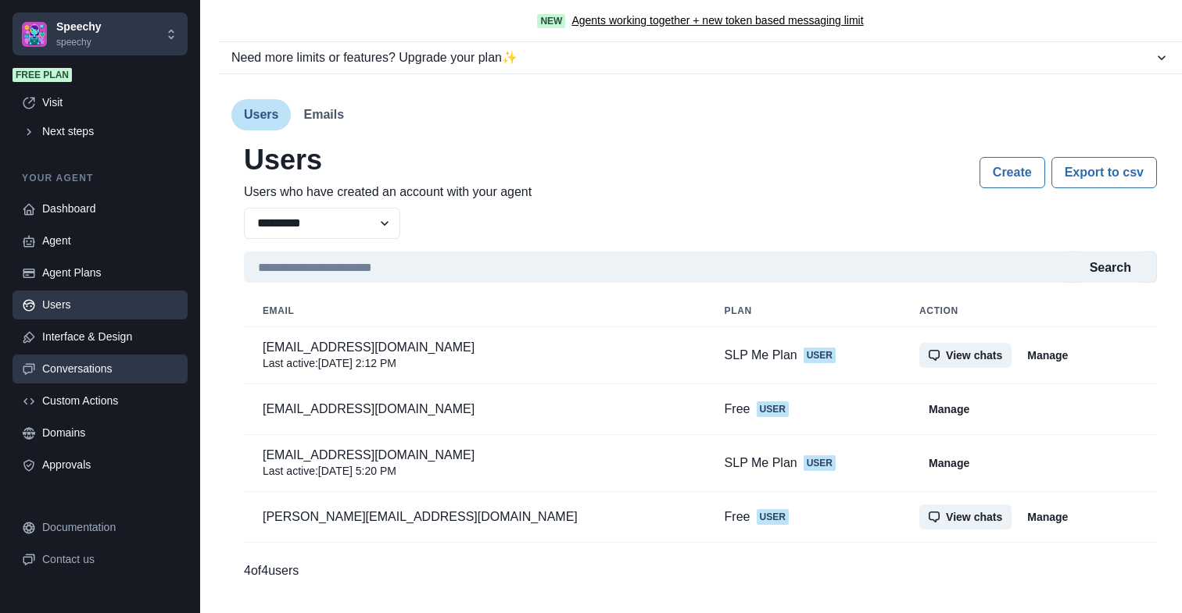
click at [80, 367] on div "Conversations" at bounding box center [110, 369] width 136 height 16
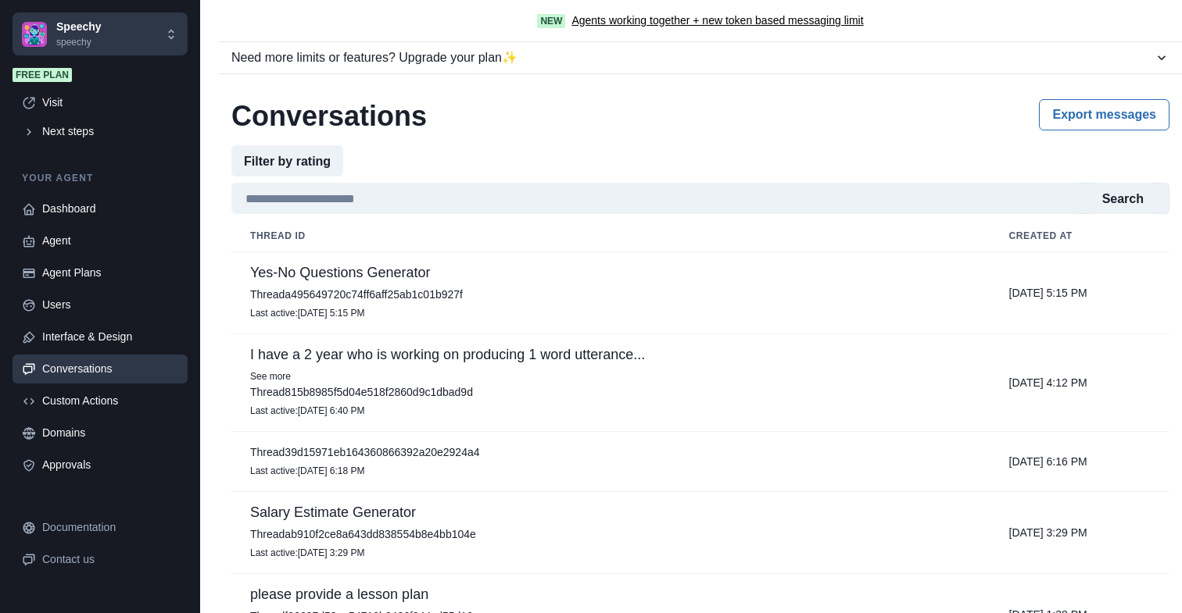
click at [520, 277] on p "Yes-No Questions Generator" at bounding box center [610, 273] width 721 height 16
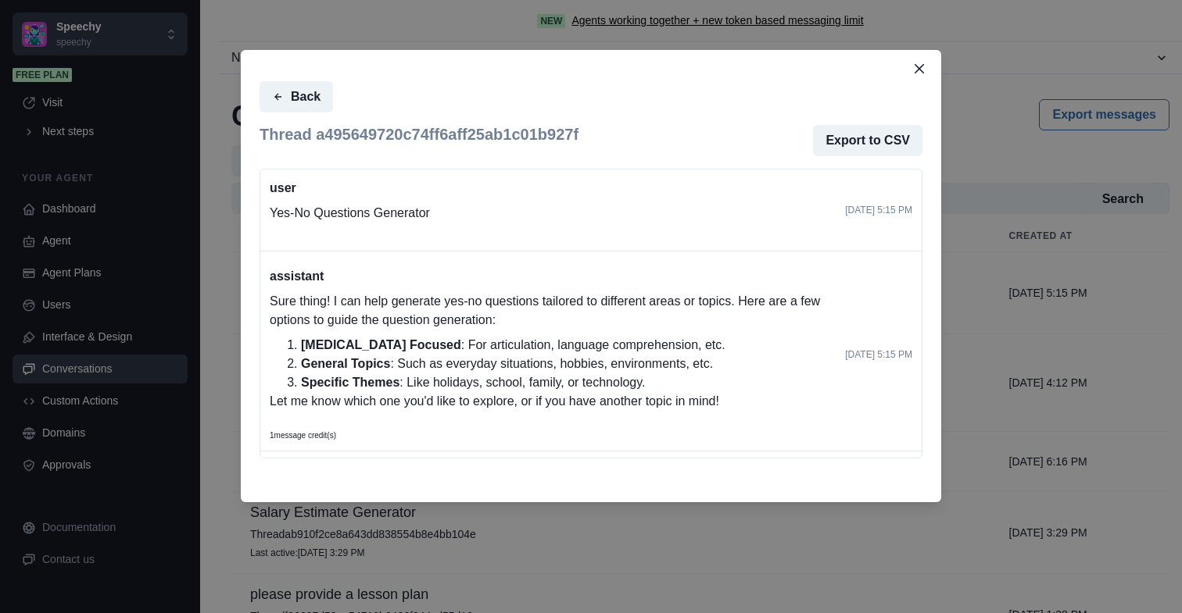
click at [535, 292] on div "assistant Sure thing! I can help generate yes-no questions tailored to differen…" at bounding box center [551, 354] width 563 height 174
click at [731, 560] on div "Back Thread a495649720c74ff6aff25ab1c01b927f Export to CSV user Yes-No Question…" at bounding box center [591, 306] width 1182 height 613
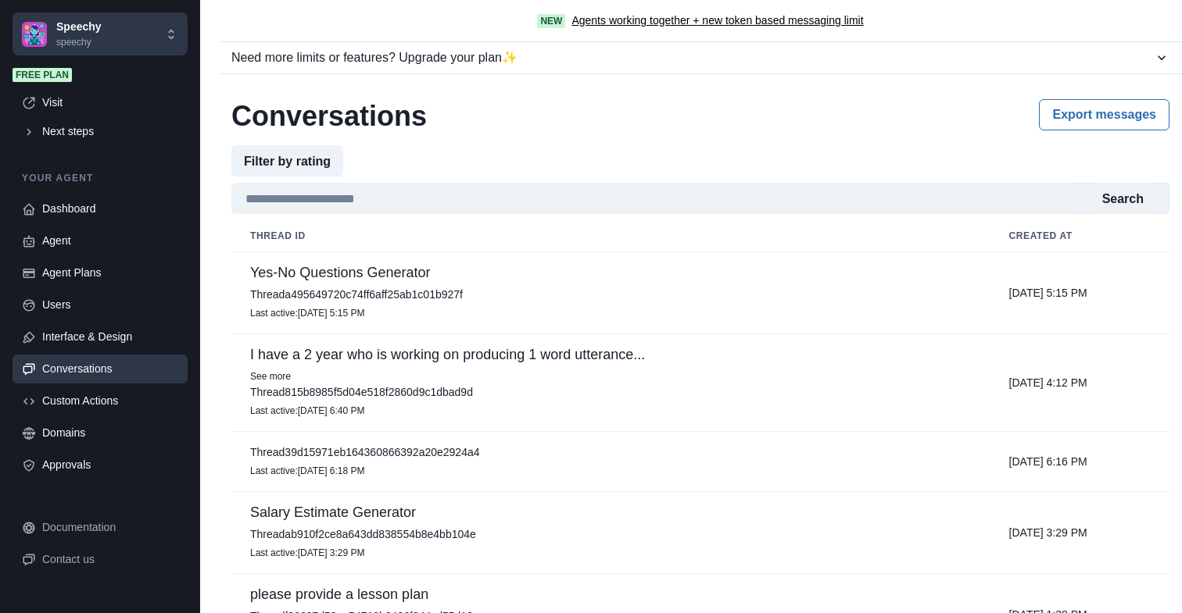
scroll to position [87, 0]
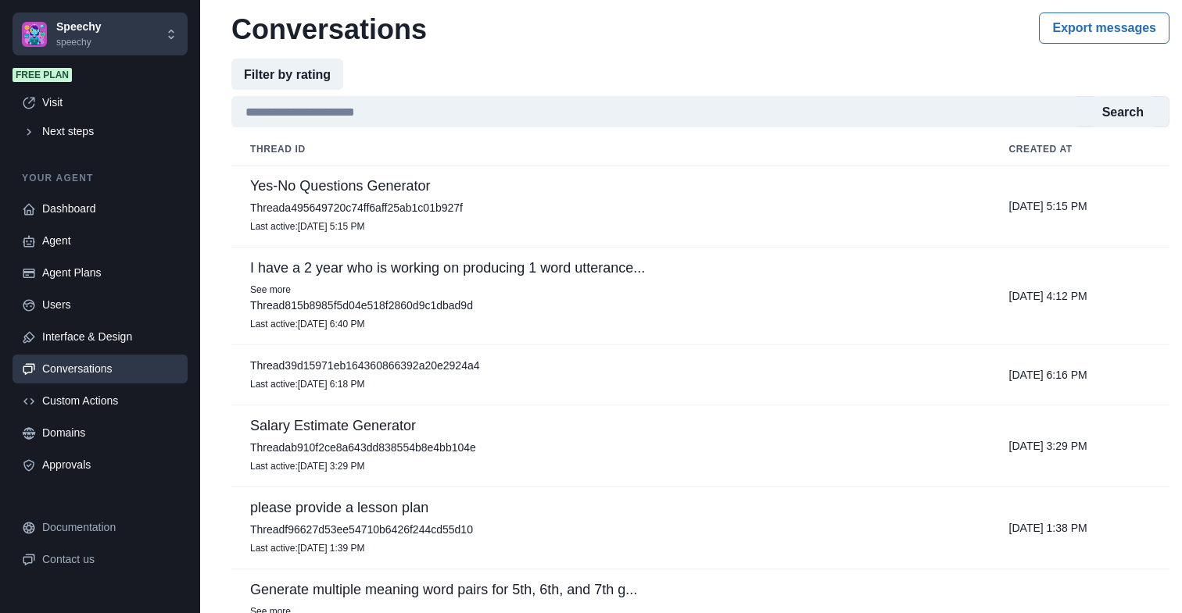
click at [723, 295] on p "See more" at bounding box center [610, 290] width 721 height 16
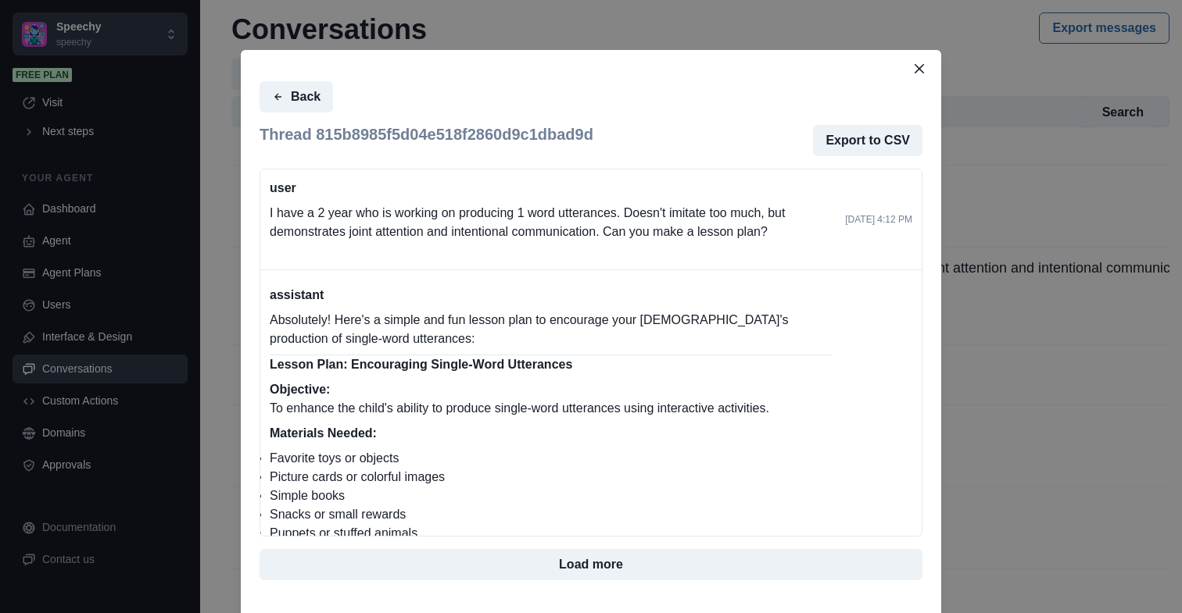
click at [949, 227] on div "Back Thread 815b8985f5d04e518f2860d9c1dbad9d Export to CSV user I have a 2 year…" at bounding box center [591, 306] width 1182 height 613
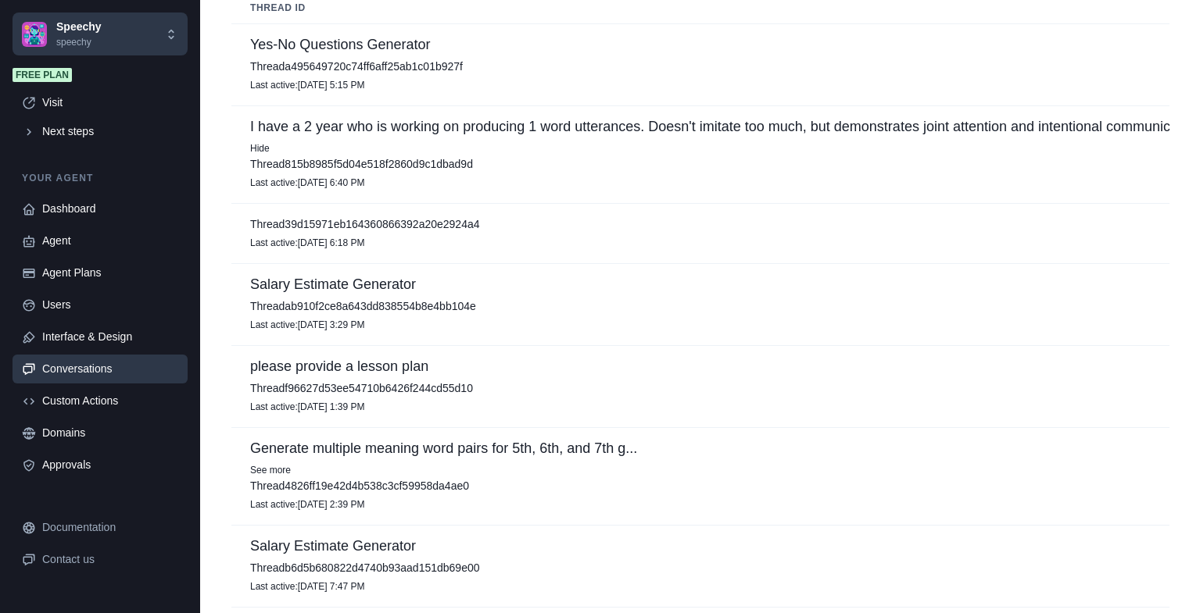
scroll to position [402, 0]
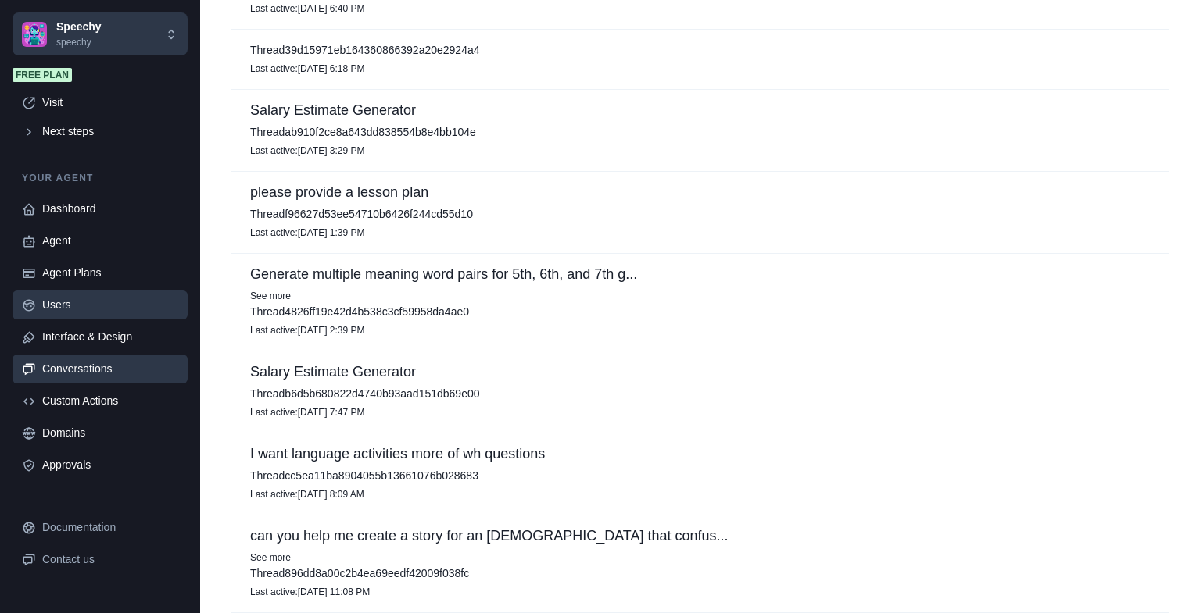
click at [75, 314] on link "Users" at bounding box center [100, 305] width 175 height 29
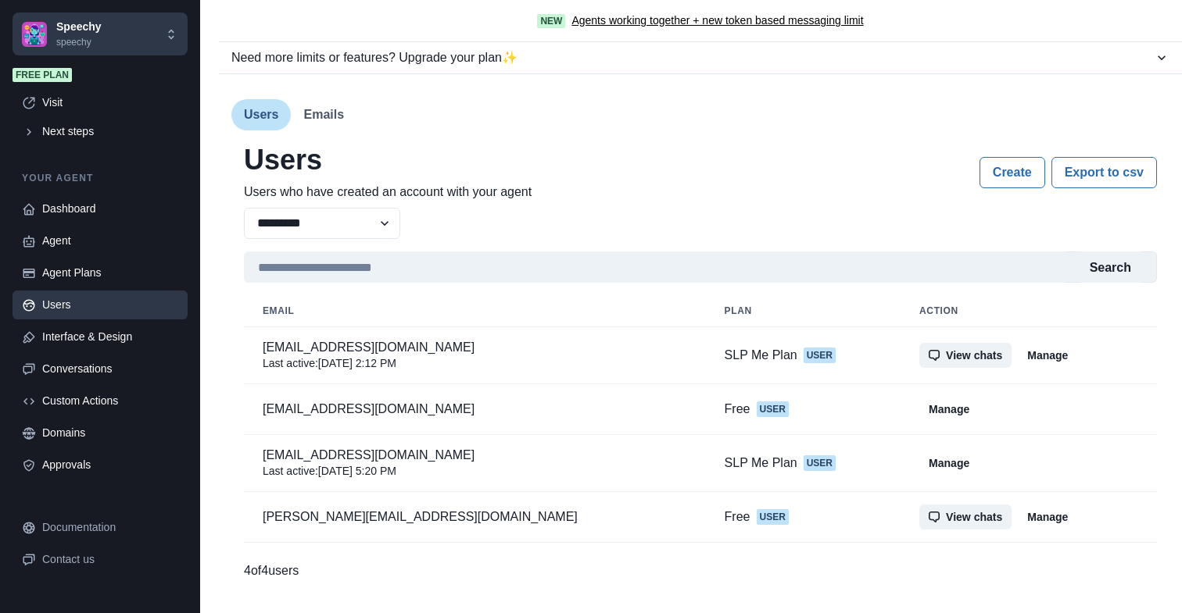
scroll to position [0, 0]
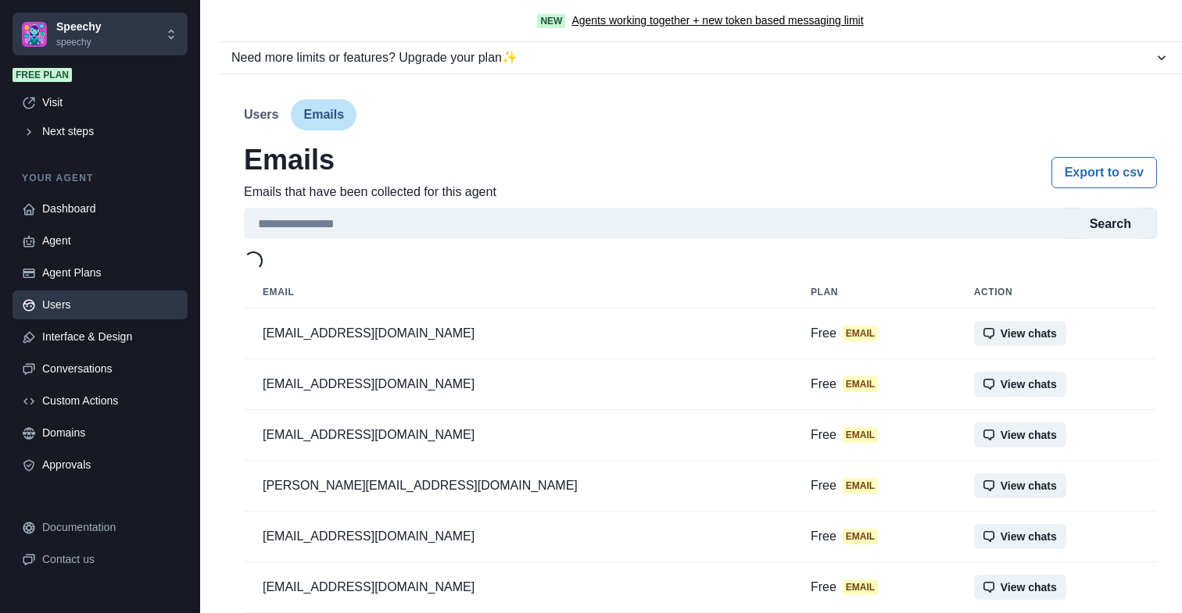
click at [333, 123] on button "Emails" at bounding box center [324, 114] width 66 height 31
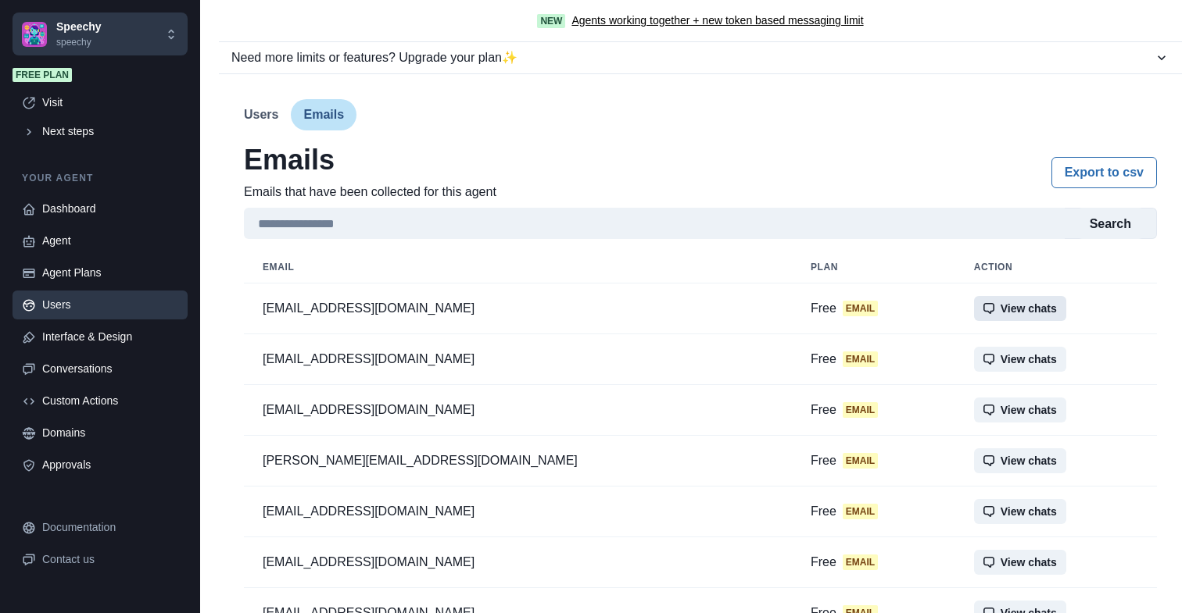
click at [974, 306] on button "View chats" at bounding box center [1020, 308] width 92 height 25
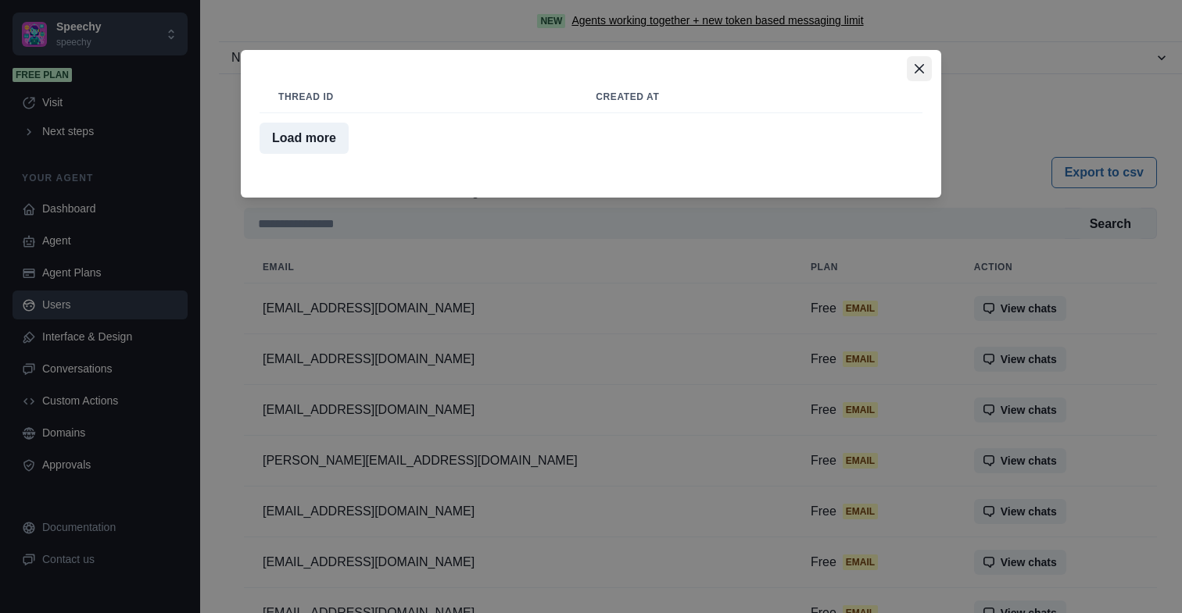
click at [910, 72] on button "Close" at bounding box center [919, 68] width 25 height 25
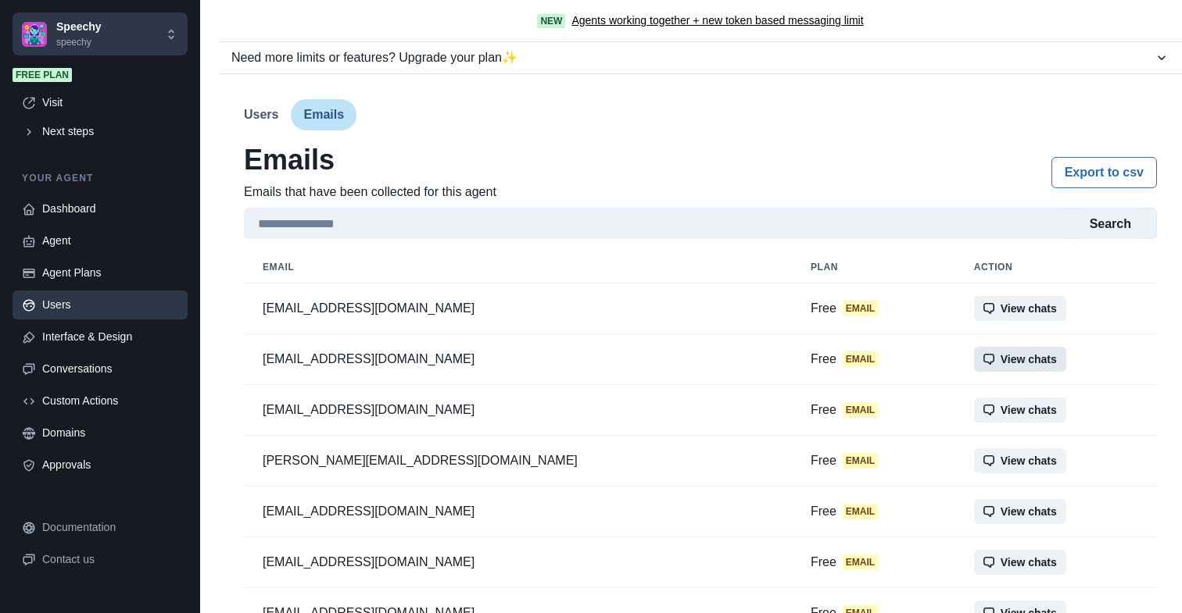
click at [974, 359] on button "View chats" at bounding box center [1020, 359] width 92 height 25
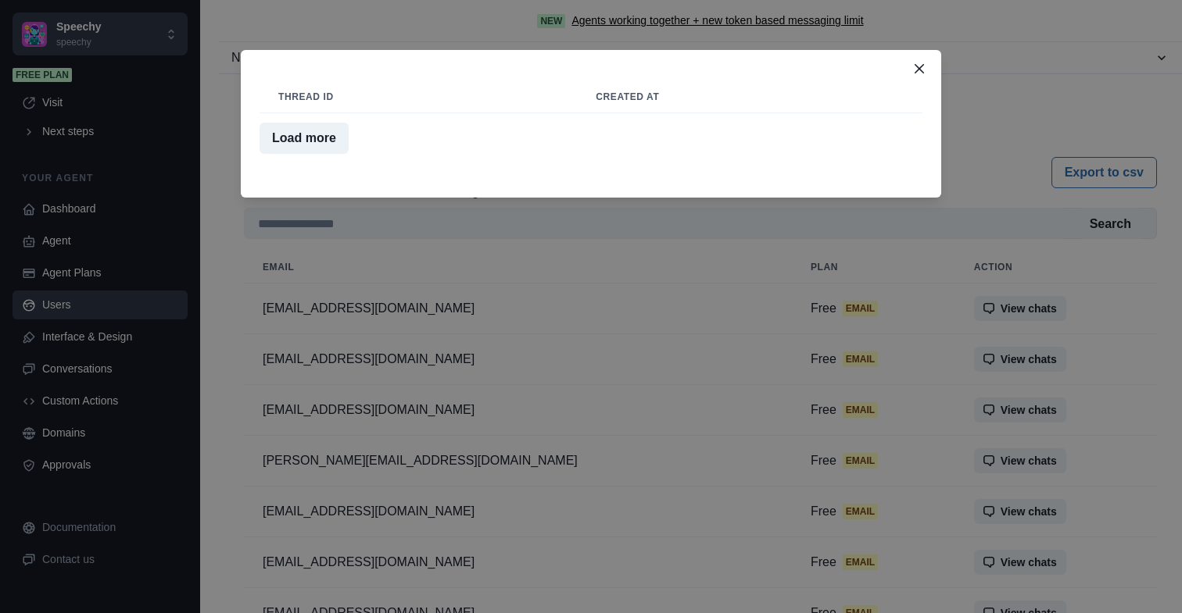
click at [916, 36] on div "Thread id Created at Load more" at bounding box center [591, 306] width 1182 height 613
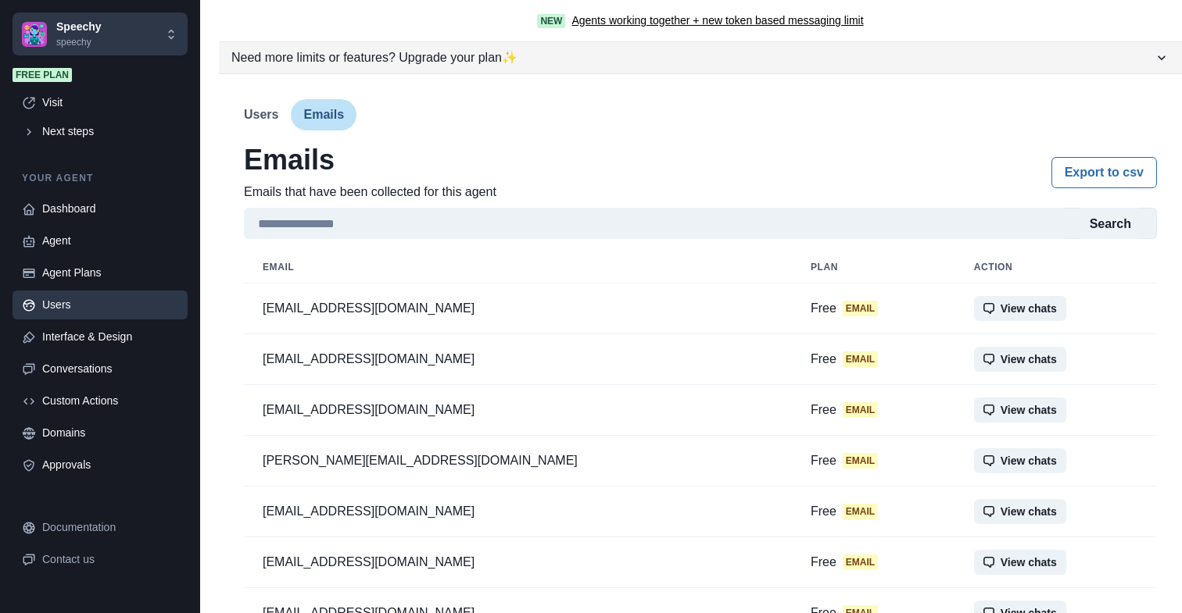
click at [916, 53] on div "Need more limits or features? Upgrade your plan ✨" at bounding box center [692, 57] width 922 height 19
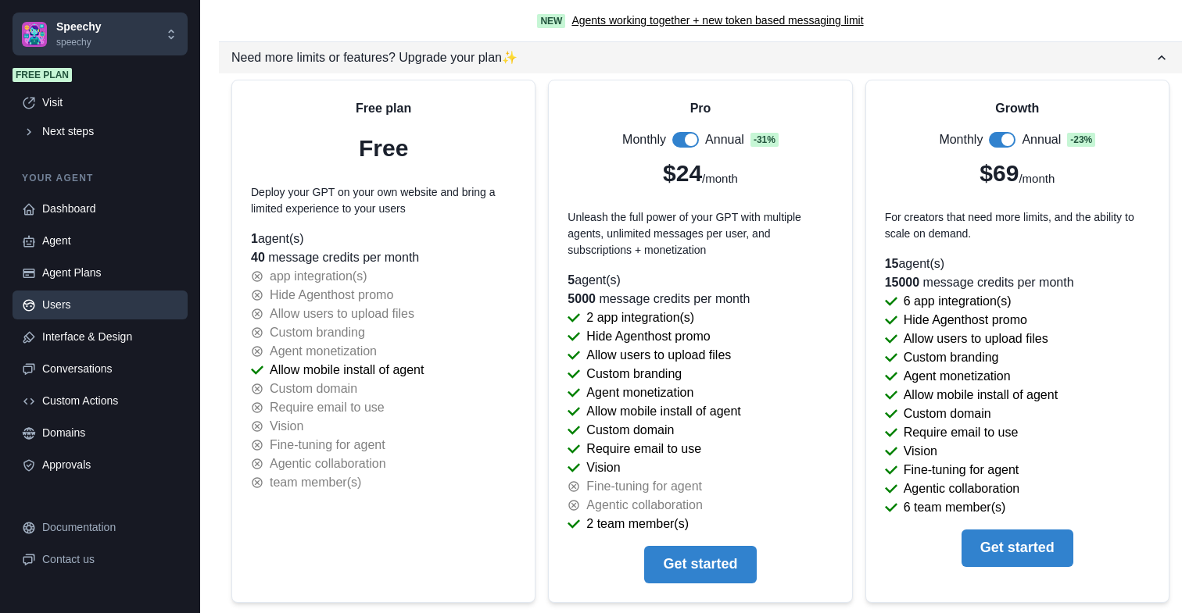
click at [1154, 59] on icon "button" at bounding box center [1162, 58] width 16 height 16
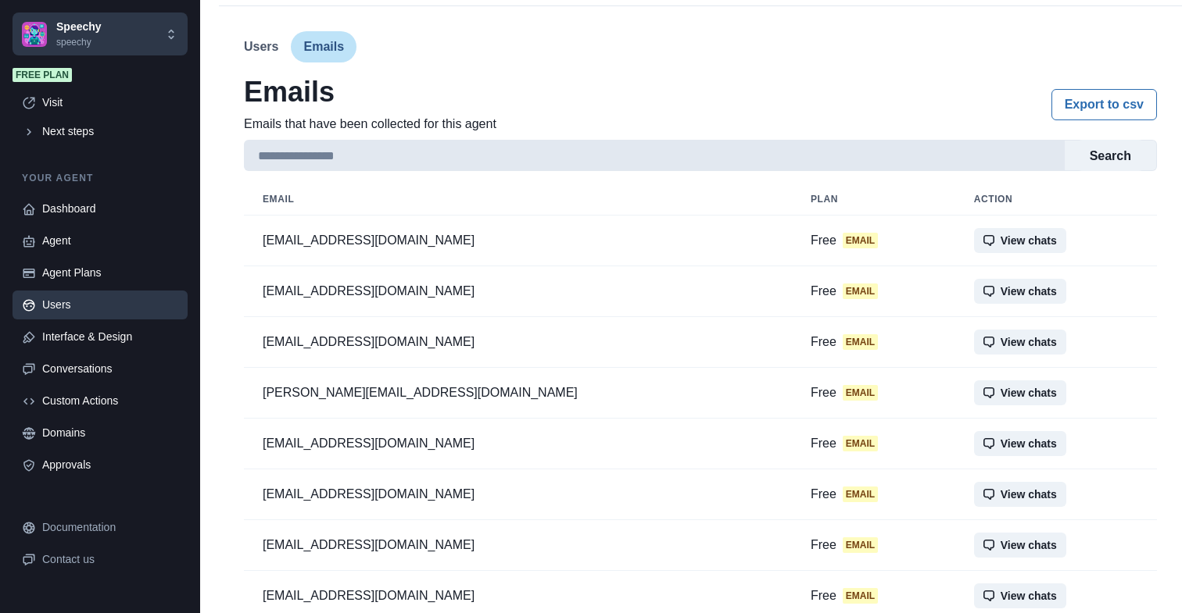
scroll to position [120, 0]
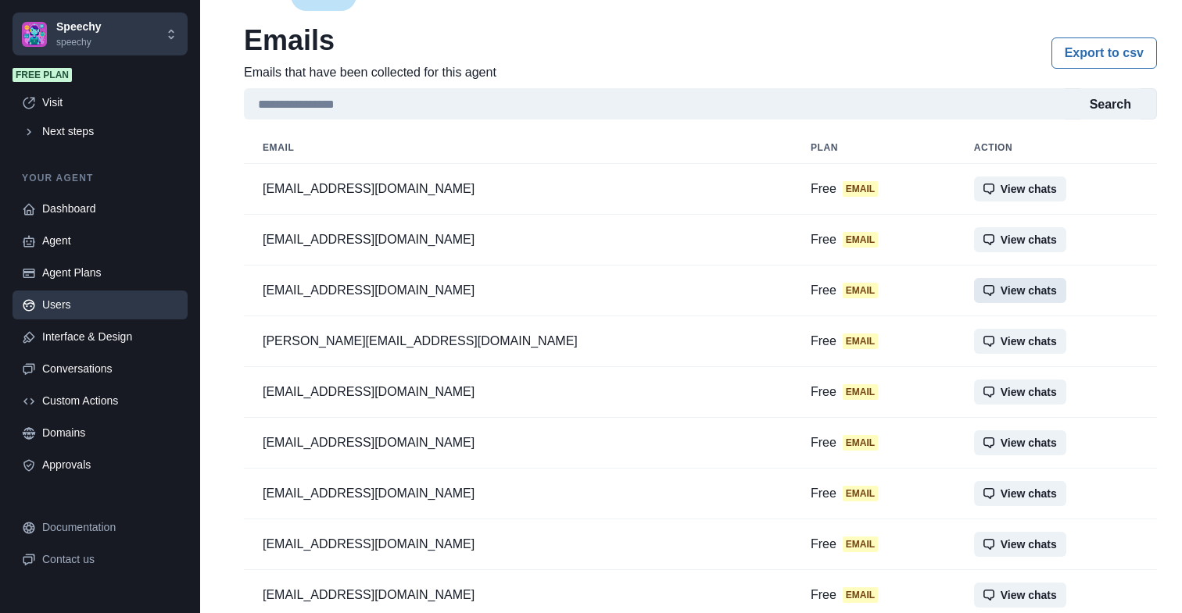
click at [974, 287] on button "View chats" at bounding box center [1020, 290] width 92 height 25
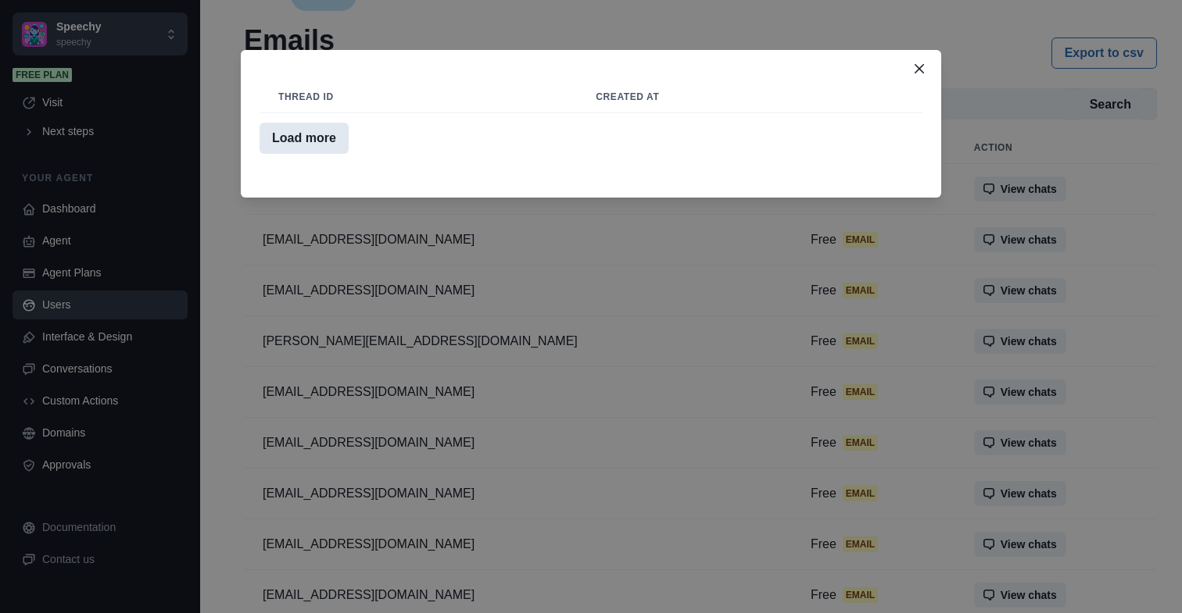
click at [259, 142] on button "Load more" at bounding box center [303, 138] width 89 height 31
click at [331, 297] on div "Thread id Created at Load more" at bounding box center [591, 306] width 1182 height 613
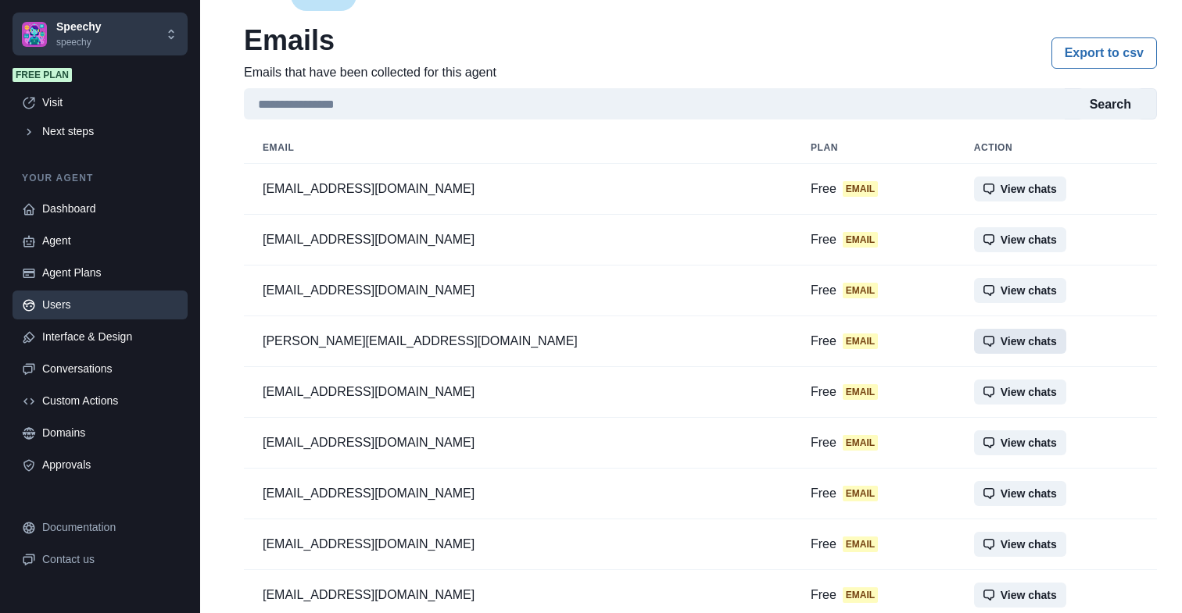
click at [974, 346] on button "View chats" at bounding box center [1020, 341] width 92 height 25
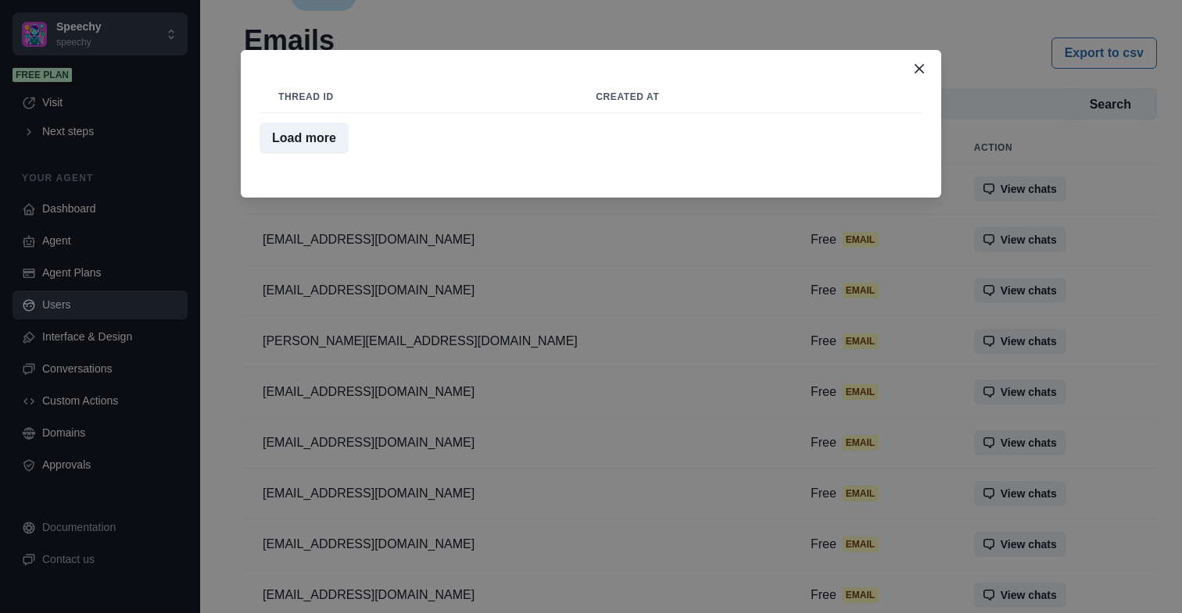
click at [947, 388] on div "Thread id Created at Load more" at bounding box center [591, 306] width 1182 height 613
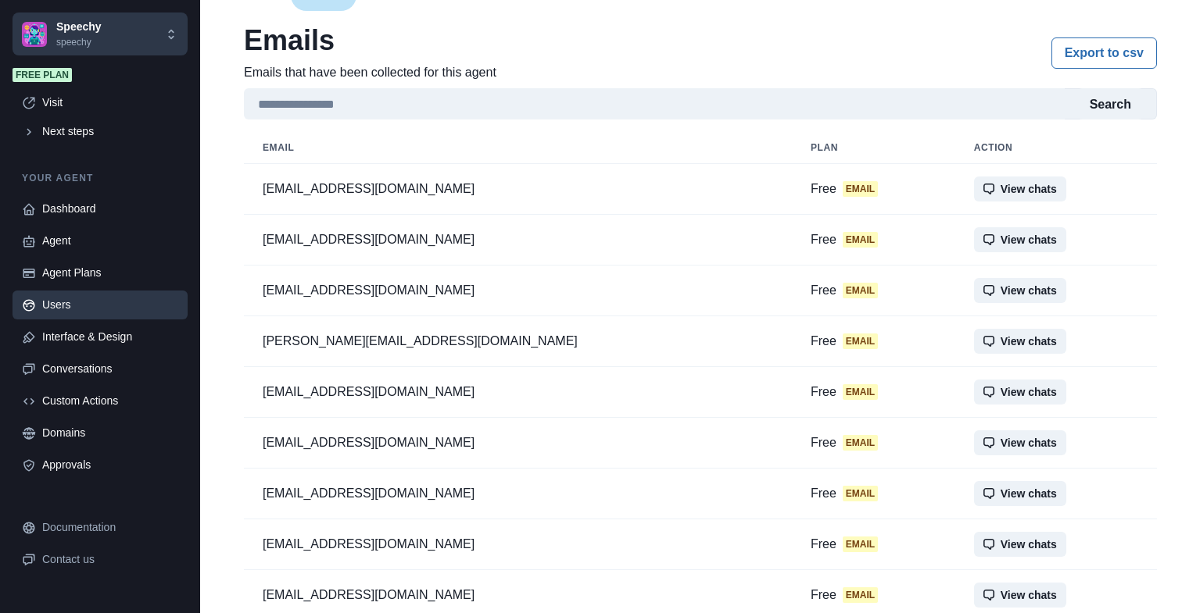
click at [974, 388] on button "View chats" at bounding box center [1020, 392] width 92 height 25
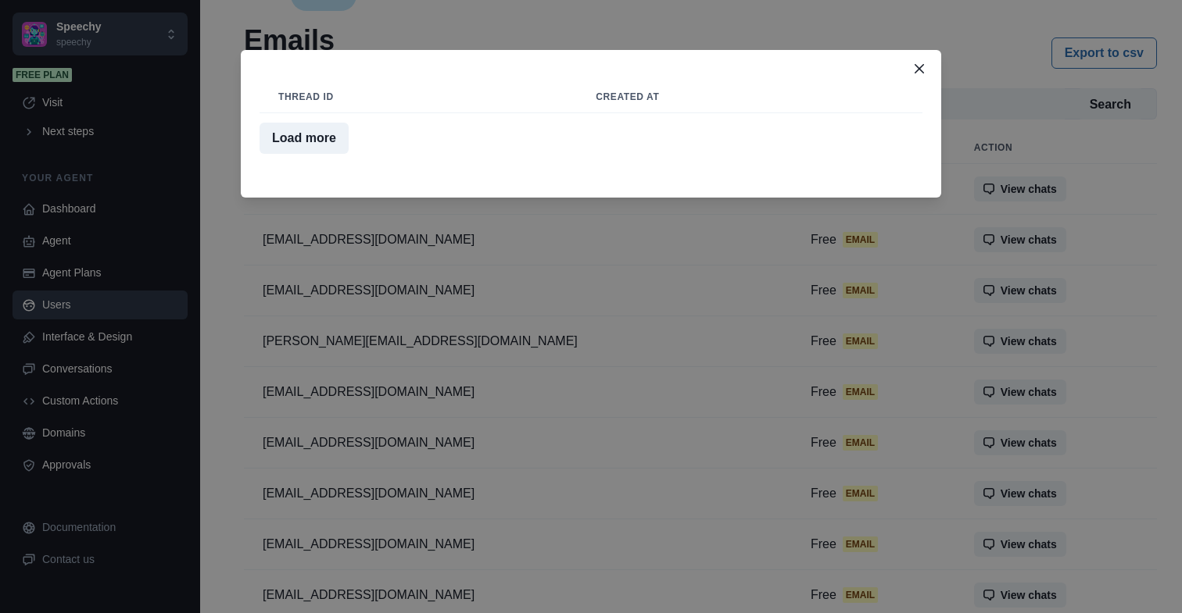
click at [942, 425] on div "Thread id Created at Load more" at bounding box center [591, 306] width 1182 height 613
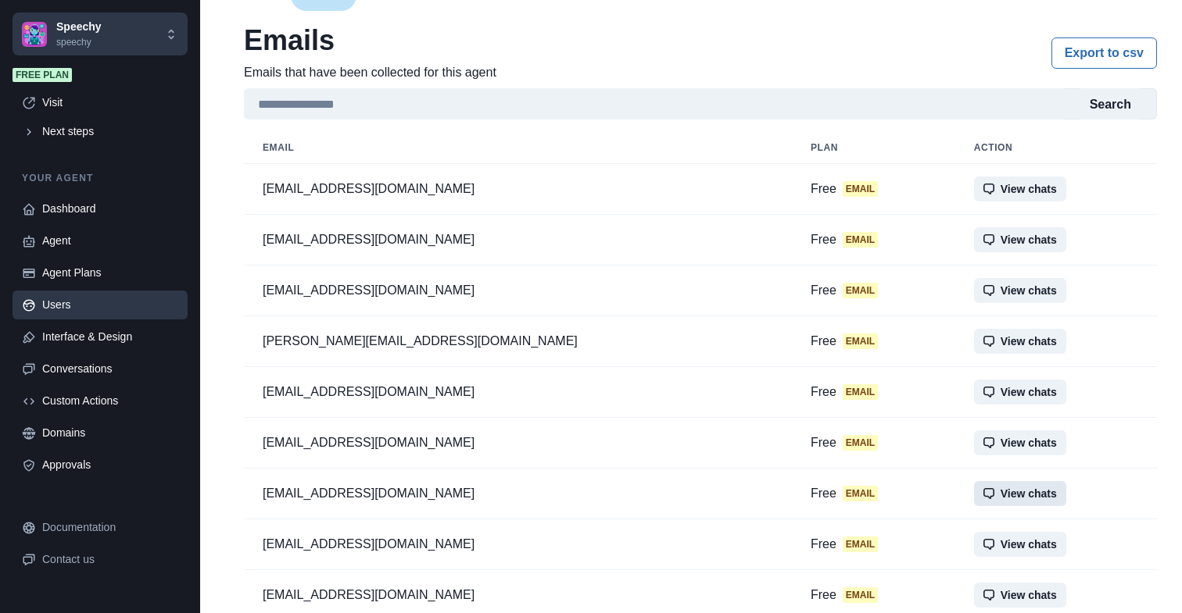
click at [974, 498] on button "View chats" at bounding box center [1020, 493] width 92 height 25
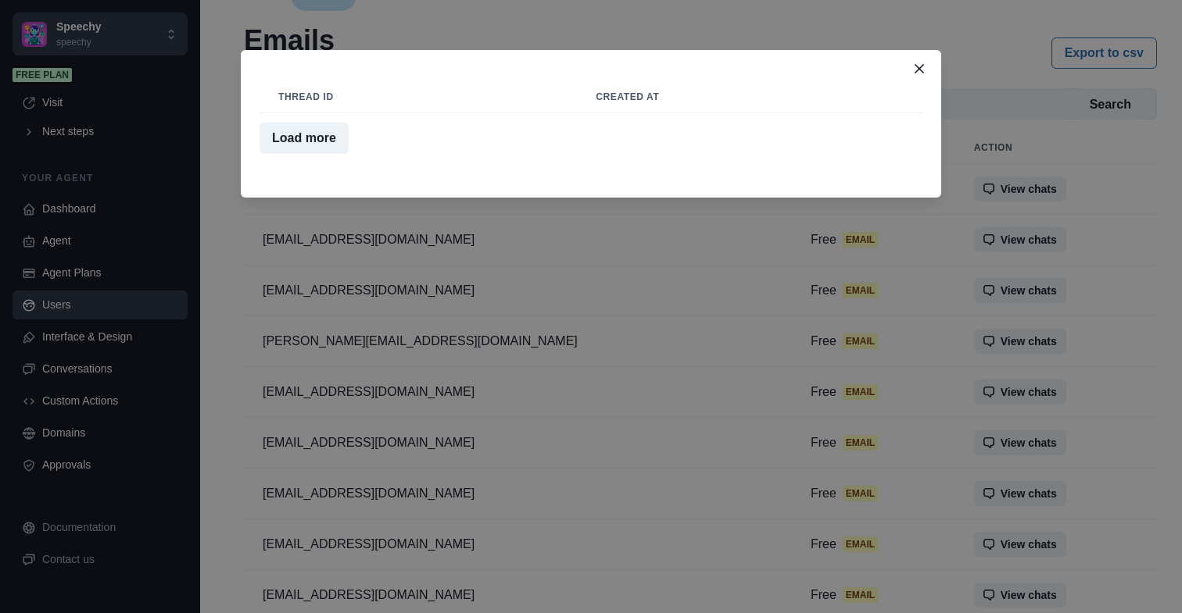
click at [1100, 460] on div "Thread id Created at Load more" at bounding box center [591, 306] width 1182 height 613
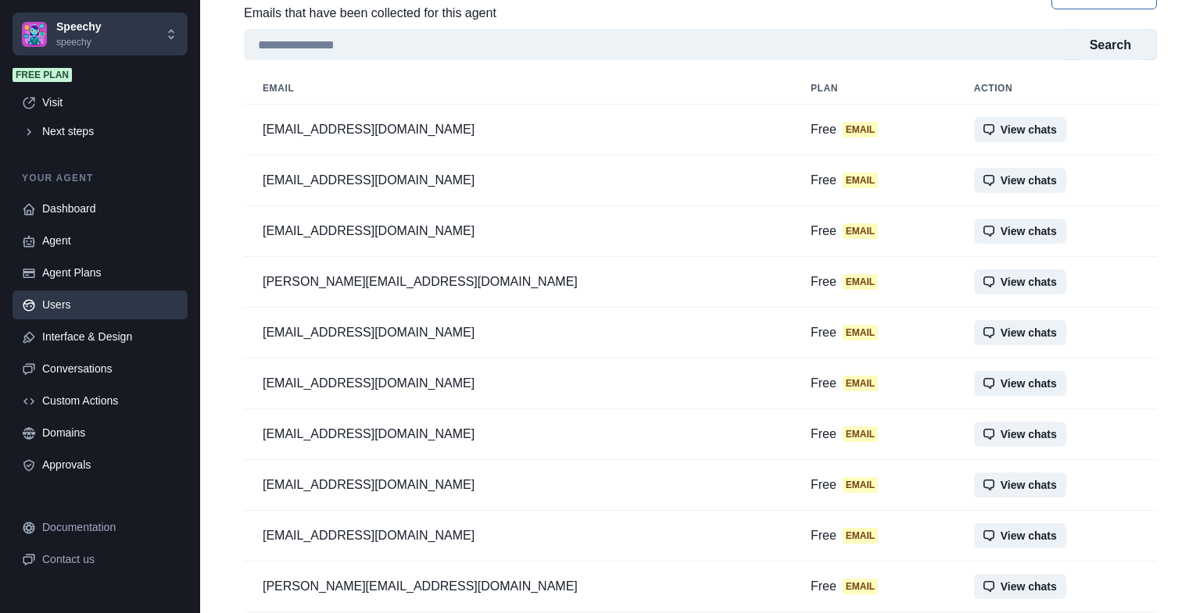
scroll to position [253, 0]
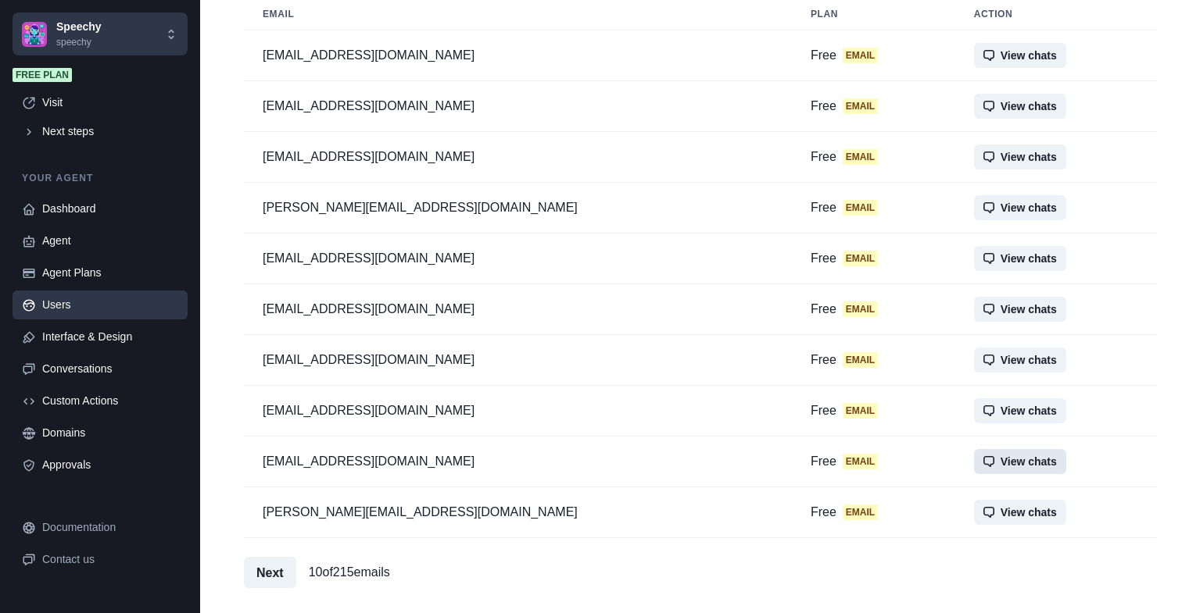
click at [974, 460] on button "View chats" at bounding box center [1020, 461] width 92 height 25
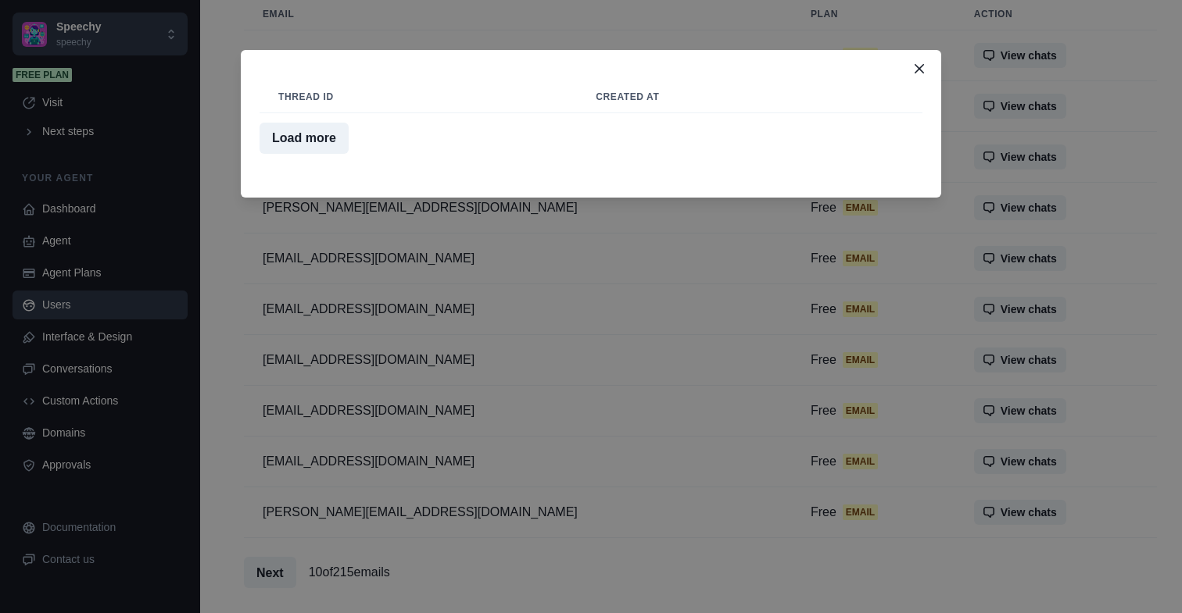
click at [1052, 427] on div "Thread id Created at Load more" at bounding box center [591, 306] width 1182 height 613
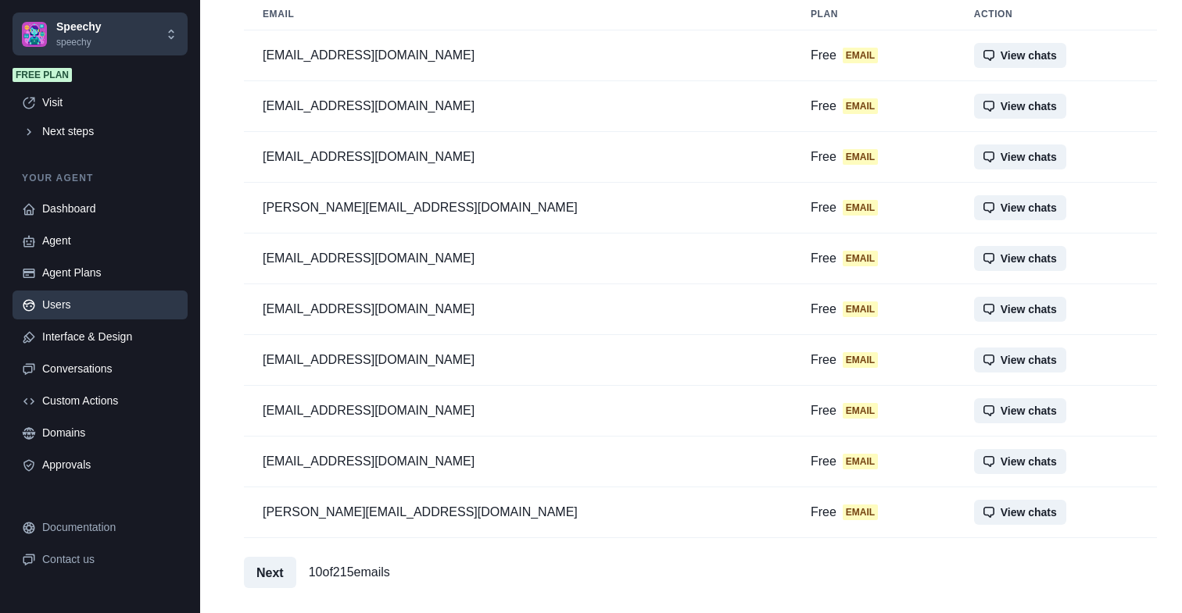
scroll to position [0, 0]
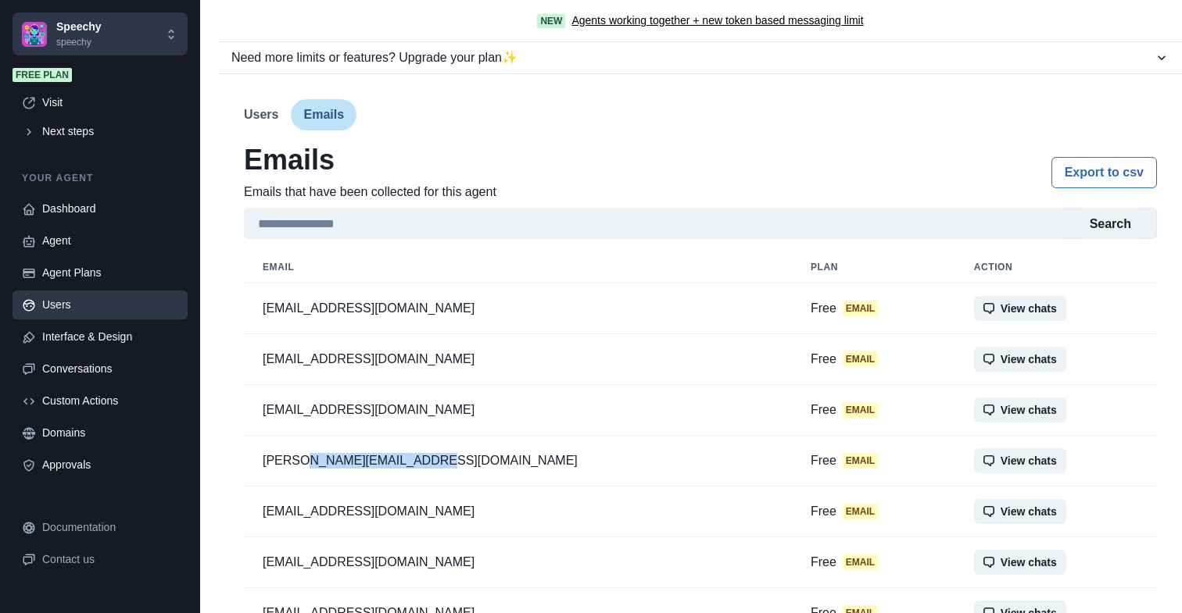
drag, startPoint x: 417, startPoint y: 466, endPoint x: 299, endPoint y: 460, distance: 117.4
click at [299, 460] on p "jacie@kidzoolatherapy.com" at bounding box center [518, 461] width 510 height 16
